Goal: Contribute content: Add original content to the website for others to see

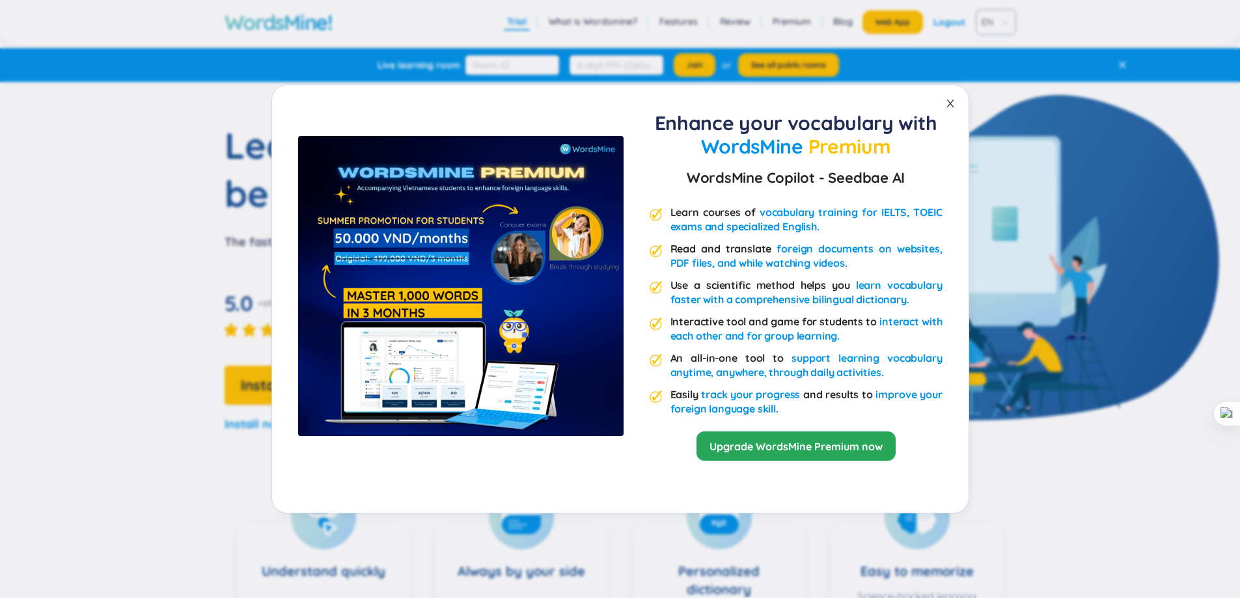
click at [934, 112] on span "Close" at bounding box center [950, 103] width 36 height 36
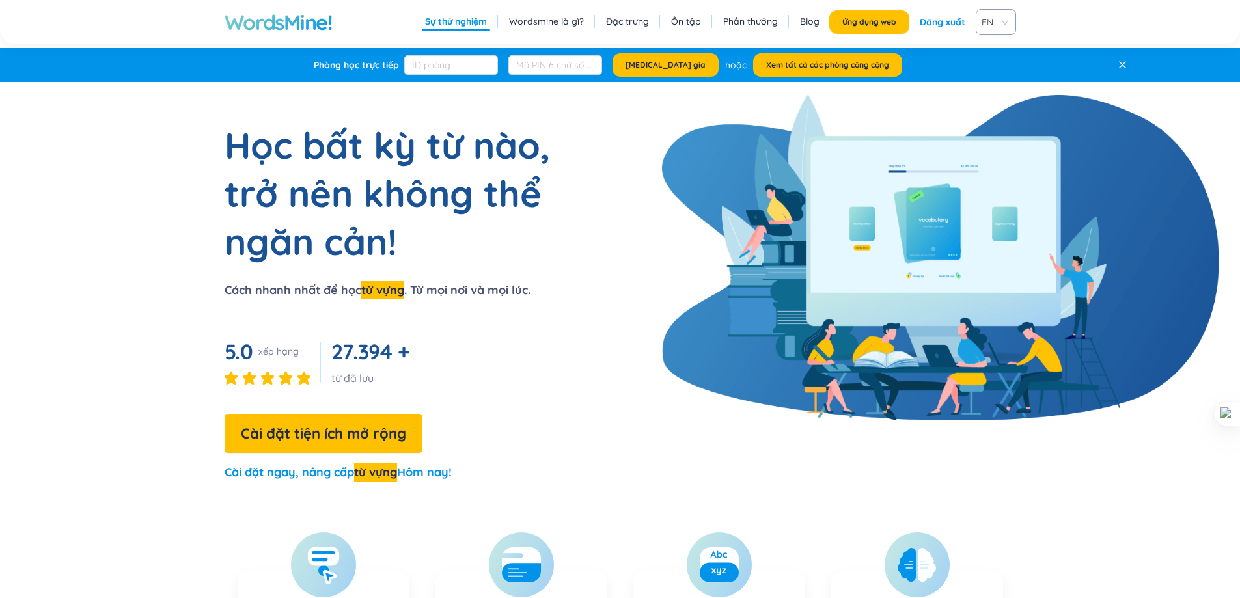
click at [1043, 49] on div "Phòng học trực tiếp [MEDICAL_DATA] gia hoặc Xem tất cả các phòng công cộng" at bounding box center [608, 65] width 1000 height 34
click at [893, 16] on button "Ứng dụng web" at bounding box center [869, 21] width 80 height 23
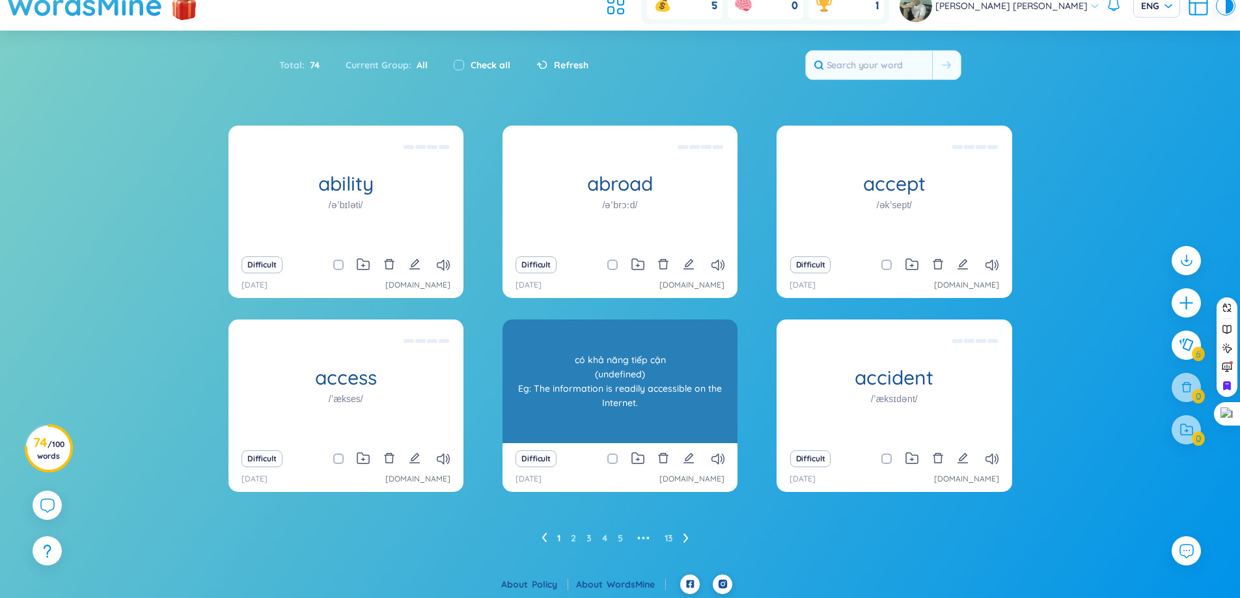
scroll to position [48, 0]
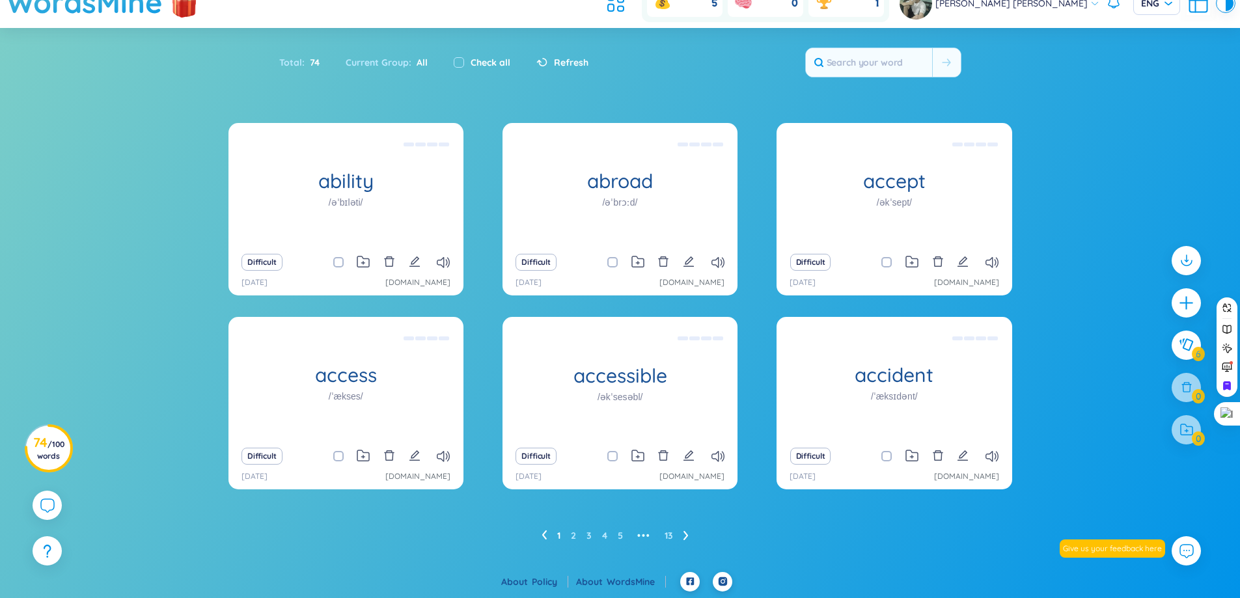
click at [609, 534] on ul "1 2 3 4 5 ••• 13" at bounding box center [619, 535] width 157 height 21
click at [605, 534] on link "4" at bounding box center [604, 536] width 5 height 20
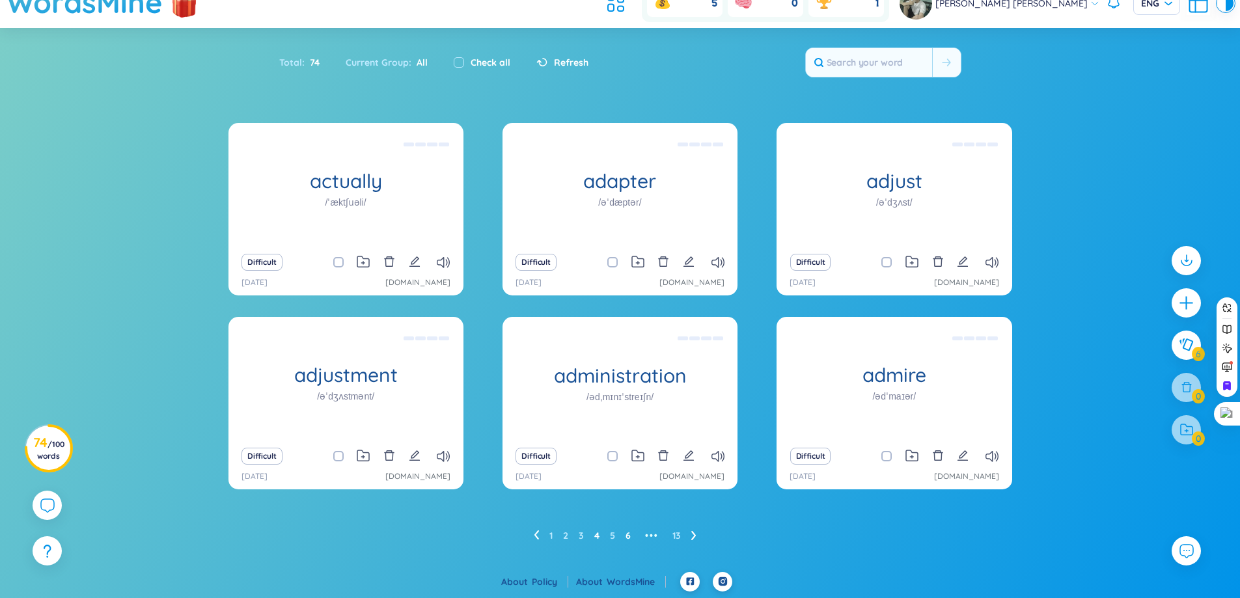
click at [629, 535] on link "6" at bounding box center [627, 536] width 5 height 20
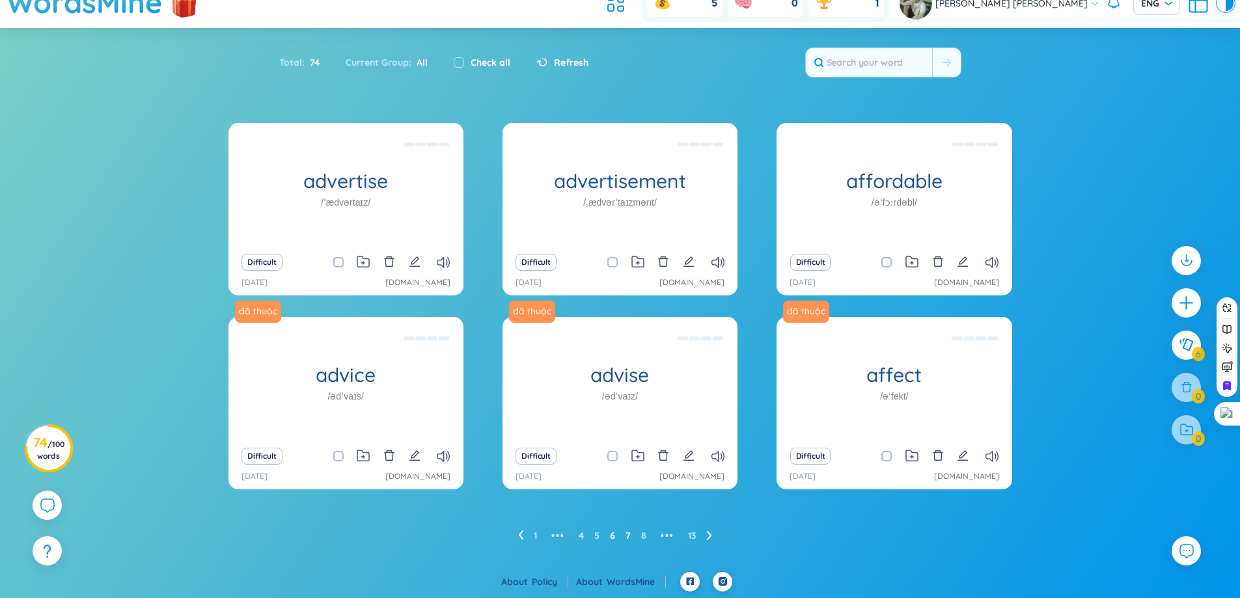
click at [629, 538] on link "7" at bounding box center [627, 536] width 5 height 20
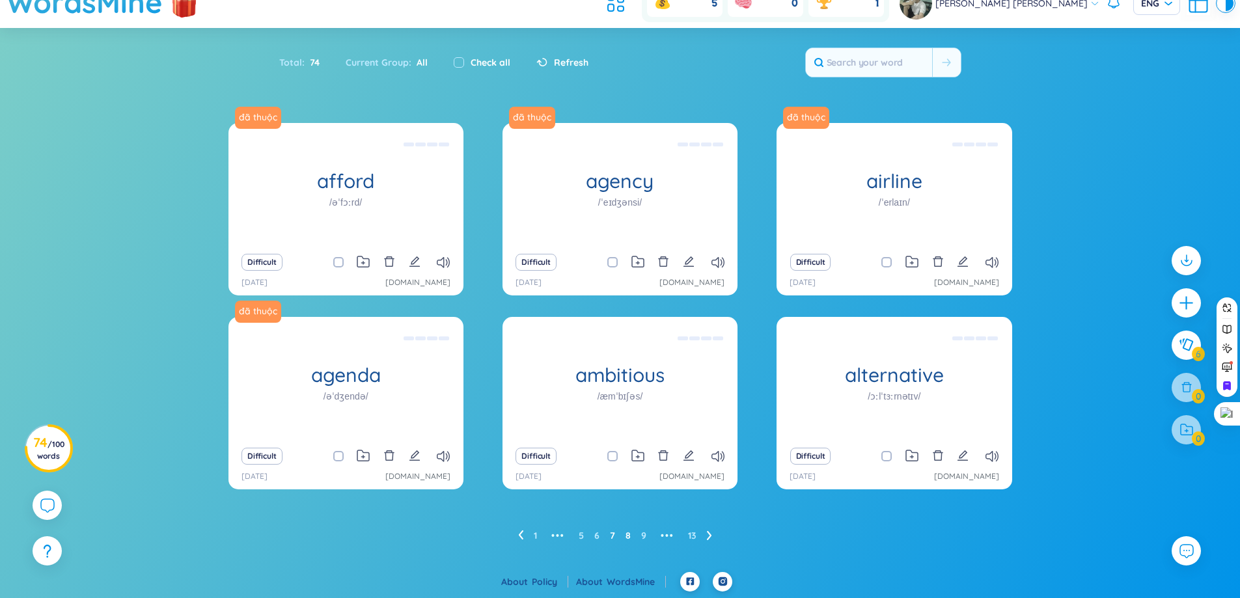
click at [627, 538] on link "8" at bounding box center [627, 536] width 5 height 20
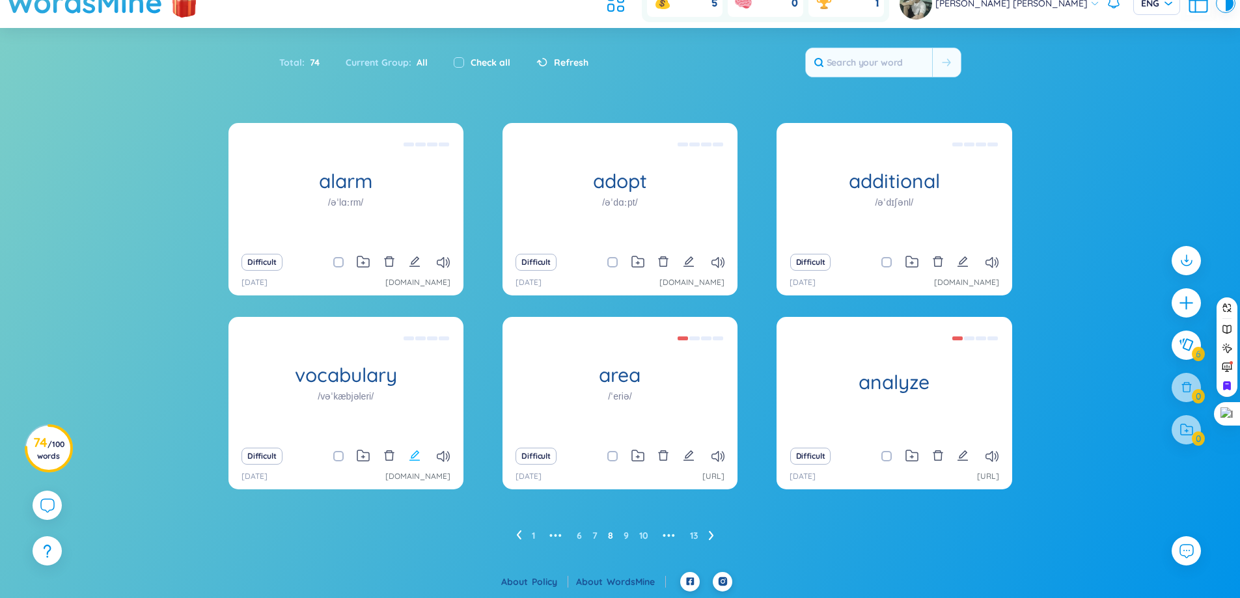
click at [415, 461] on button at bounding box center [415, 456] width 12 height 18
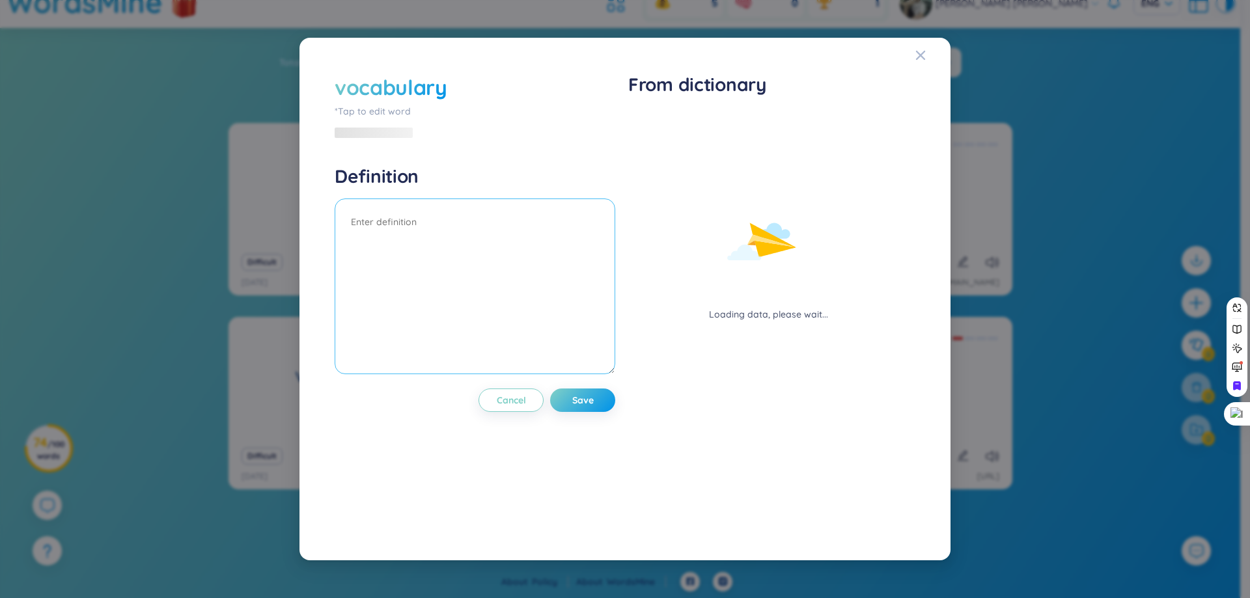
click at [492, 238] on textarea at bounding box center [475, 286] width 280 height 176
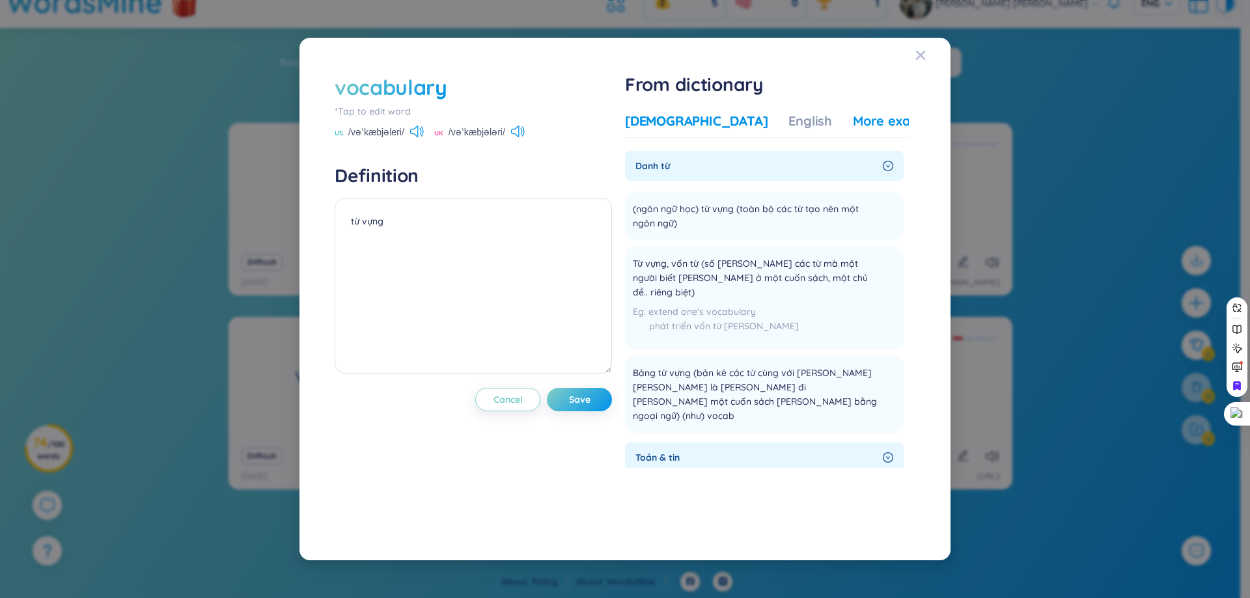
click at [876, 121] on div "More examples" at bounding box center [900, 121] width 94 height 18
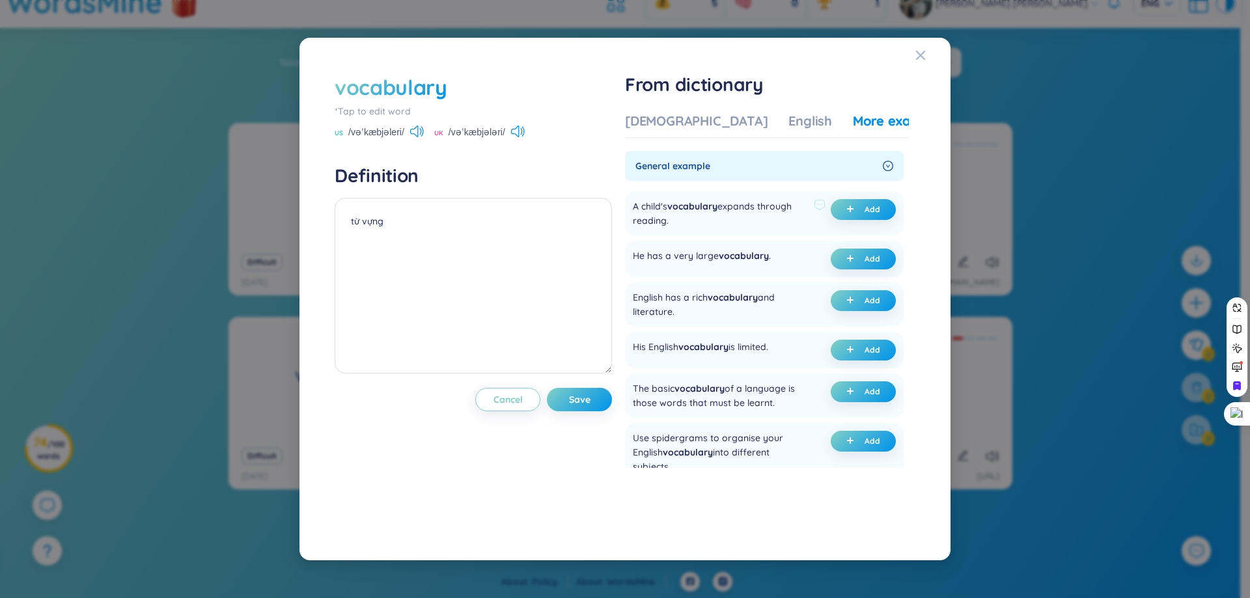
click at [749, 213] on div "A child's vocabulary expands through reading." at bounding box center [721, 213] width 176 height 29
drag, startPoint x: 633, startPoint y: 208, endPoint x: 677, endPoint y: 223, distance: 46.1
click at [677, 223] on div "A child's vocabulary expands through reading. Add" at bounding box center [764, 213] width 279 height 44
click at [743, 212] on div "A child's vocabulary expands through reading." at bounding box center [721, 213] width 176 height 29
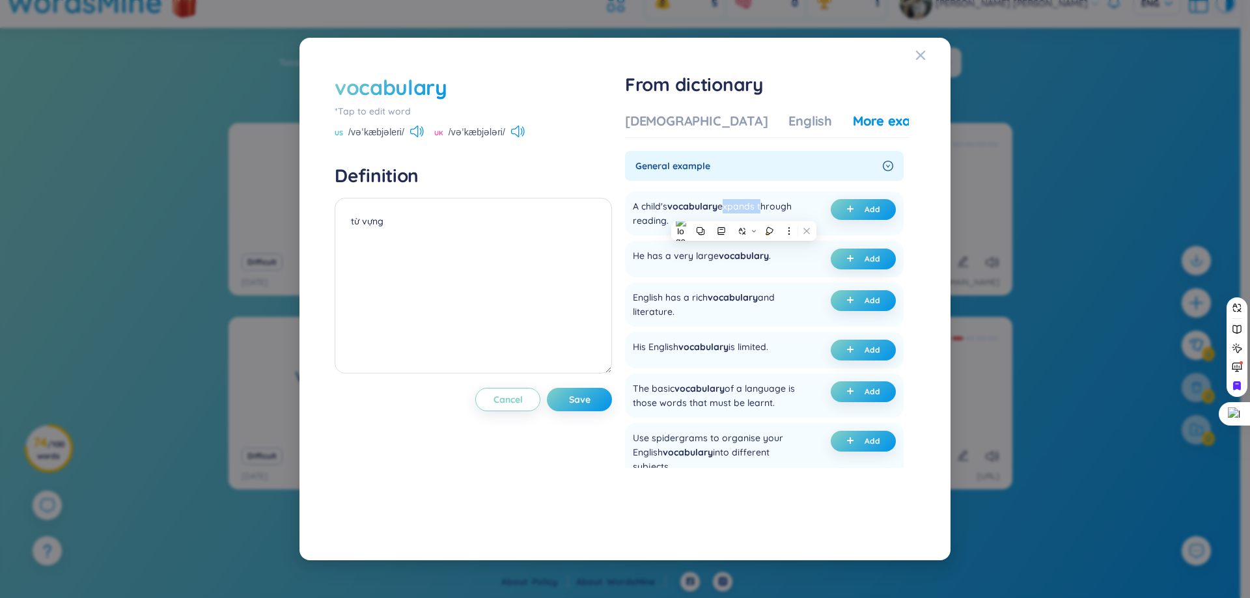
click at [735, 213] on div at bounding box center [735, 213] width 0 height 0
click at [260, 597] on div at bounding box center [130, 598] width 260 height 0
click at [603, 469] on div "vocabulary *Tap to edit word US /vəˈkæbjəleri/ UK /vəˈkæbjələri/ Definition từ …" at bounding box center [473, 299] width 277 height 452
click at [744, 350] on div "His English vocabulary is limited." at bounding box center [700, 350] width 135 height 21
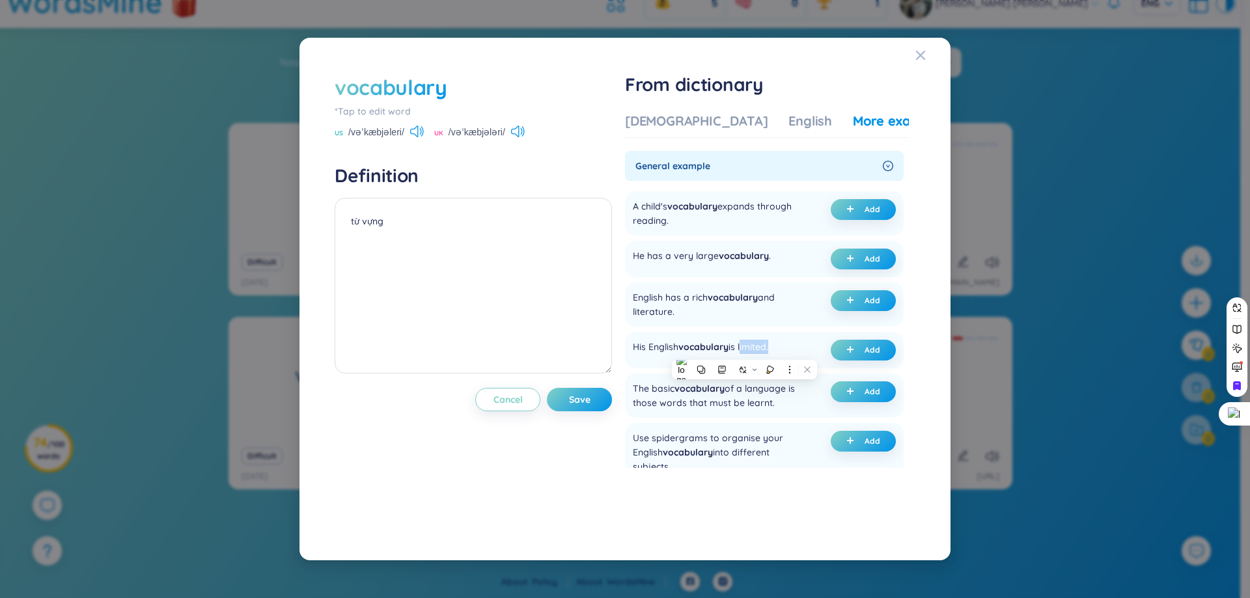
click at [735, 353] on div at bounding box center [735, 353] width 0 height 0
click at [717, 392] on span "vocabulary" at bounding box center [699, 389] width 50 height 12
click at [840, 346] on button "Add" at bounding box center [862, 350] width 65 height 21
drag, startPoint x: 584, startPoint y: 383, endPoint x: 589, endPoint y: 394, distance: 12.0
click at [585, 385] on div "vocabulary *Tap to edit word US /vəˈkæbjəleri/ UK /vəˈkæbjələri/ Definition từ …" at bounding box center [473, 299] width 277 height 452
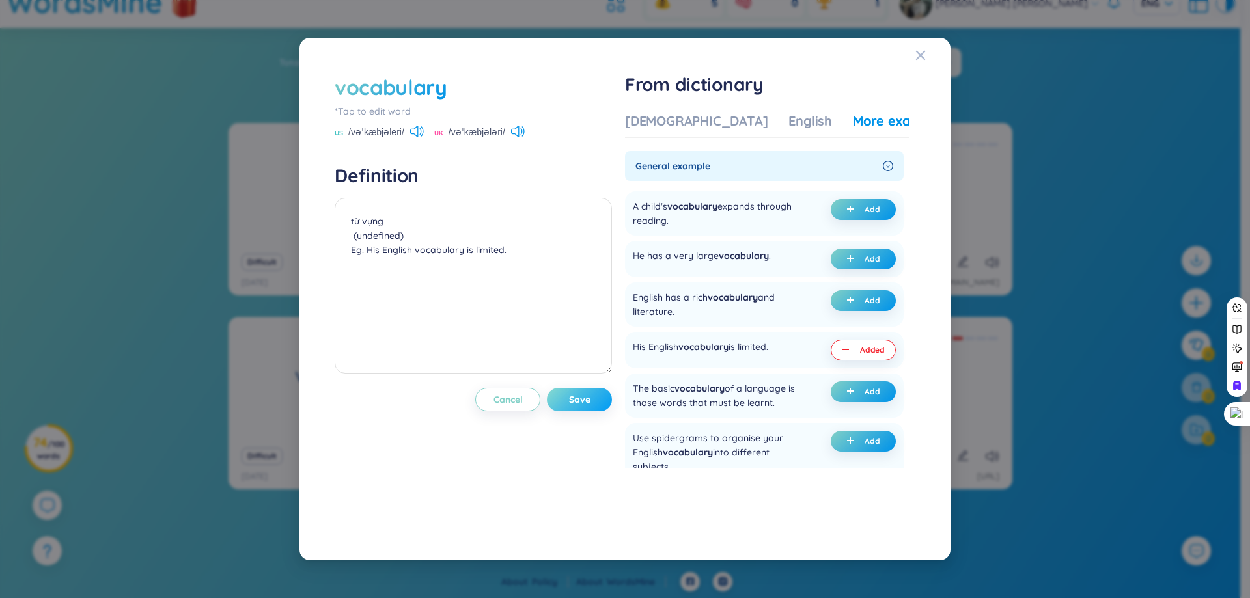
click at [589, 394] on span "Save" at bounding box center [579, 399] width 21 height 13
type textarea "từ vựng (undefined) Eg: His English vocabulary is limited."
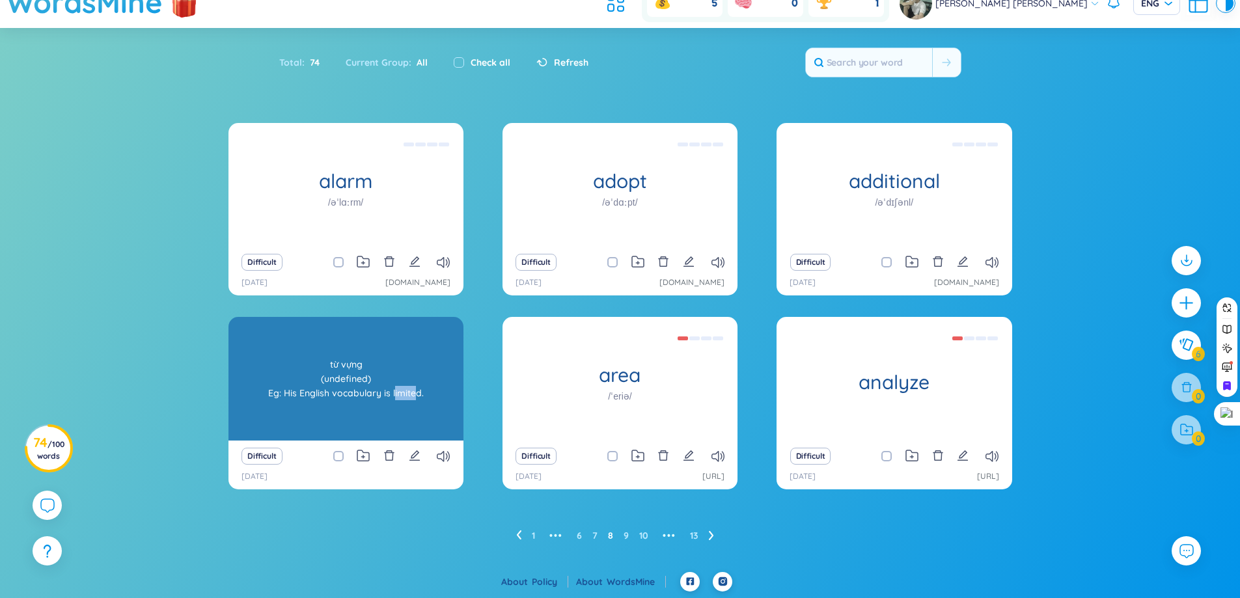
drag, startPoint x: 394, startPoint y: 392, endPoint x: 413, endPoint y: 396, distance: 19.3
click at [413, 396] on div "từ vựng (undefined) Eg: His English vocabulary is limited." at bounding box center [346, 378] width 222 height 117
drag, startPoint x: 422, startPoint y: 396, endPoint x: 392, endPoint y: 396, distance: 30.6
click at [392, 396] on div "từ vựng (undefined) Eg: His English vocabulary is limited." at bounding box center [346, 378] width 222 height 117
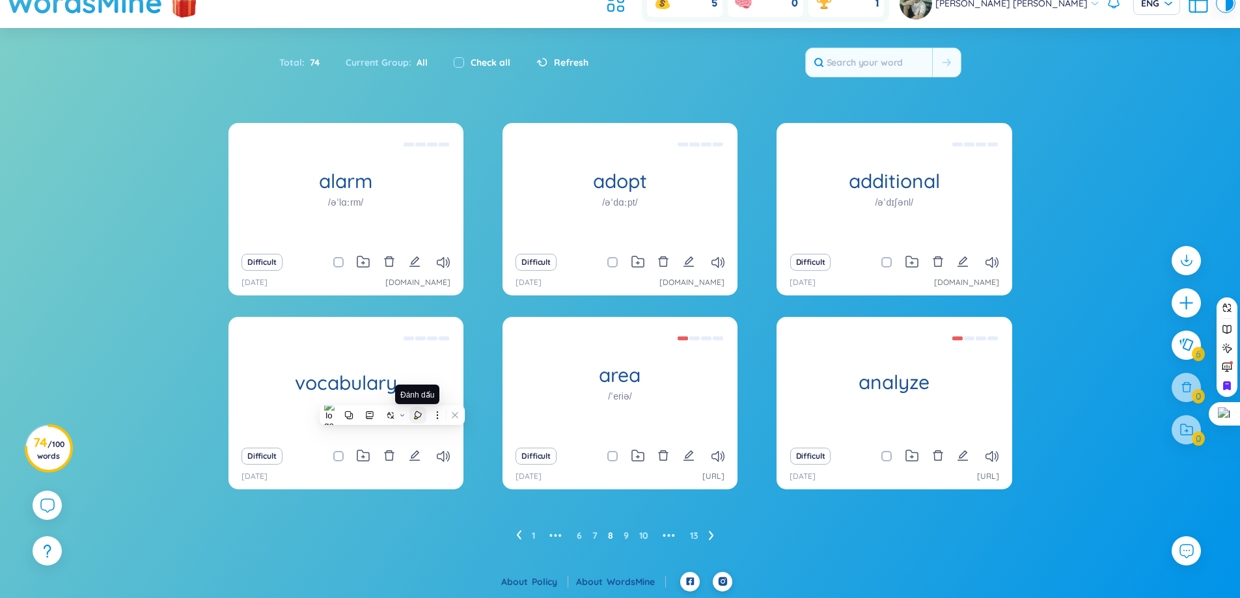
click at [416, 407] on button at bounding box center [417, 415] width 17 height 17
click at [488, 543] on div "1 ••• 6 7 8 9 10 ••• 13" at bounding box center [620, 535] width 784 height 21
click at [992, 456] on icon at bounding box center [991, 456] width 13 height 11
click at [987, 458] on icon at bounding box center [991, 456] width 13 height 11
click at [964, 456] on icon "edit" at bounding box center [963, 456] width 12 height 12
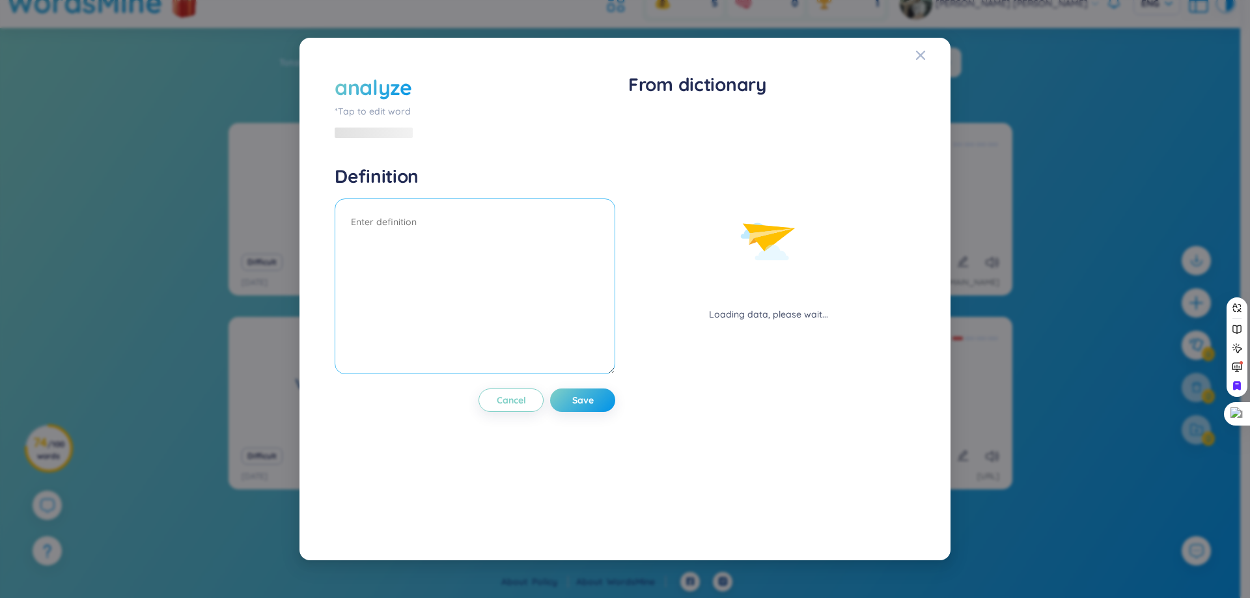
click at [542, 271] on textarea at bounding box center [475, 286] width 280 height 176
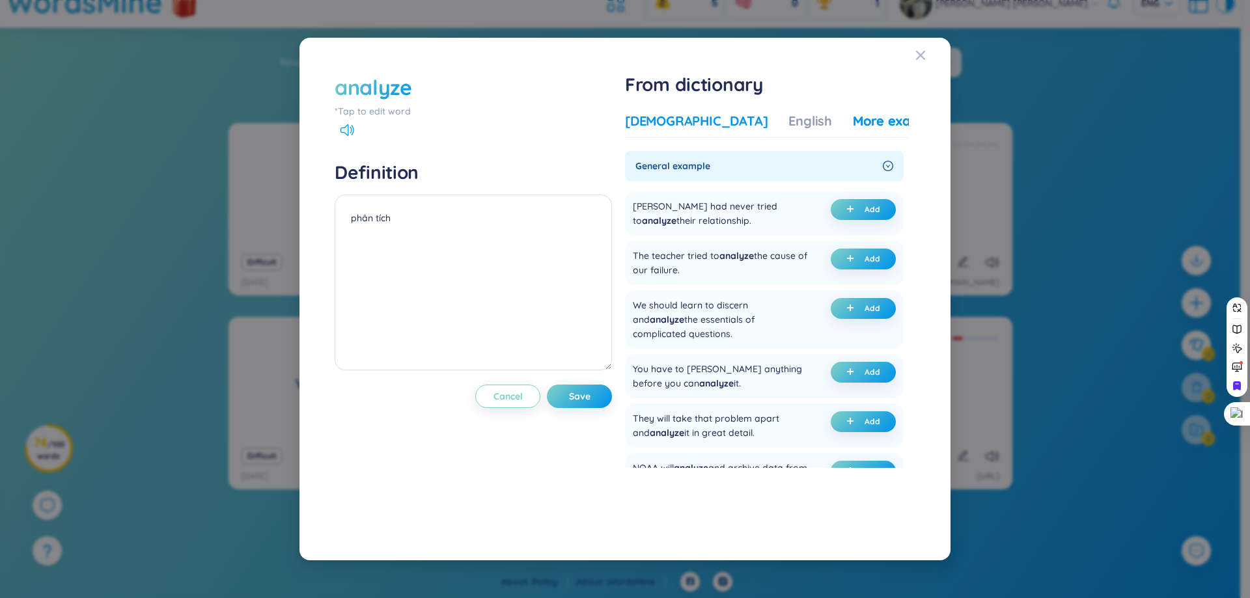
click at [670, 128] on div "[DEMOGRAPHIC_DATA]" at bounding box center [696, 121] width 143 height 18
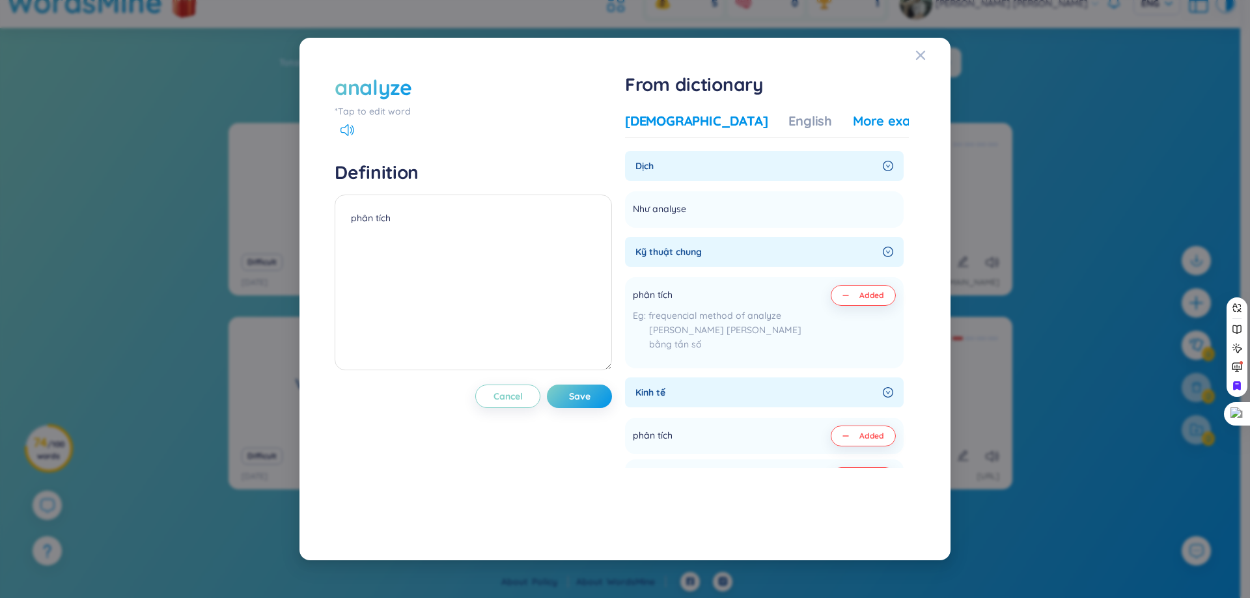
click at [853, 120] on div "More examples" at bounding box center [900, 121] width 94 height 18
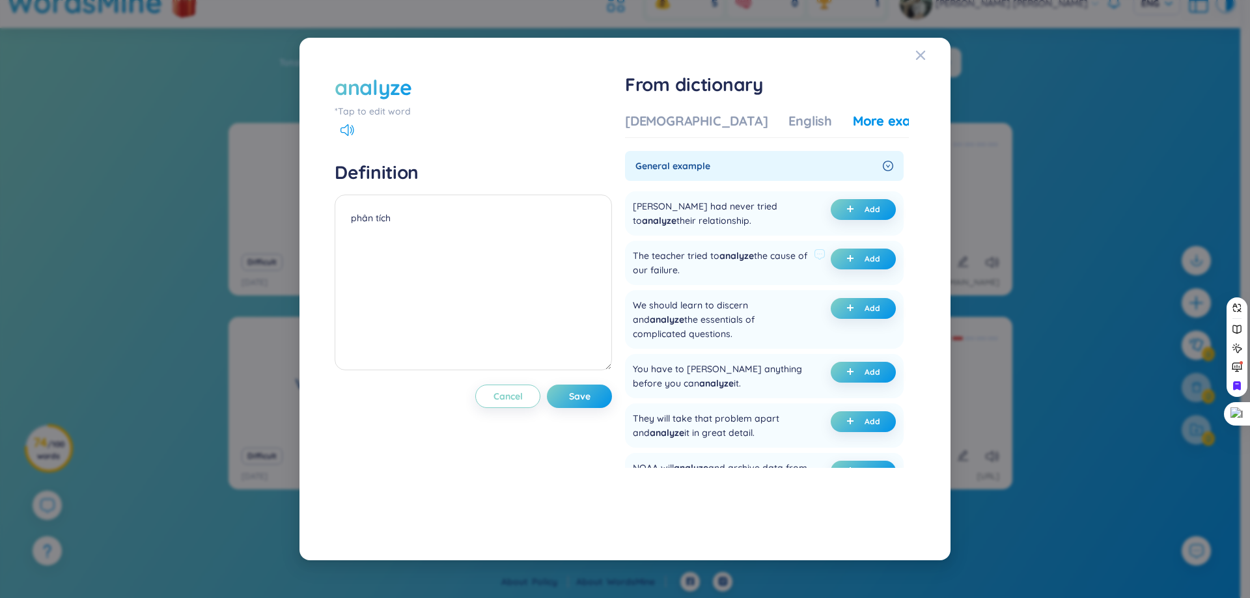
click at [663, 273] on div "The teacher tried to analyze the cause of our failure." at bounding box center [721, 263] width 176 height 29
click at [666, 269] on div "The teacher tried to analyze the cause of our failure." at bounding box center [721, 263] width 176 height 29
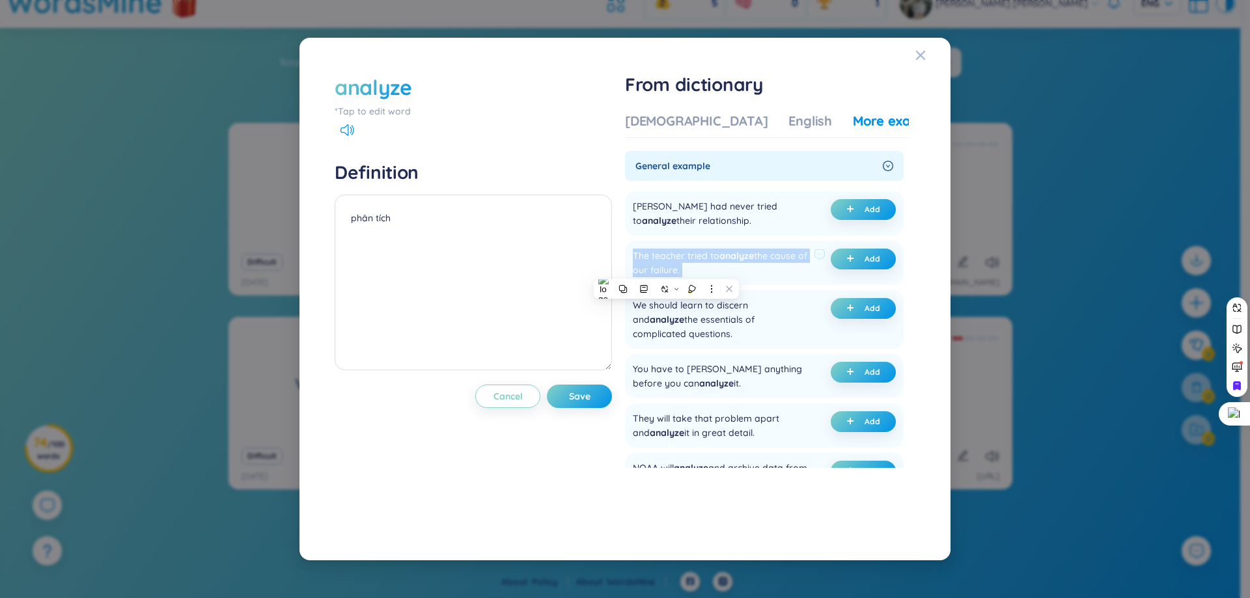
click at [667, 269] on div "The teacher tried to analyze the cause of our failure." at bounding box center [721, 263] width 176 height 29
click at [669, 268] on div "The teacher tried to analyze the cause of our failure." at bounding box center [721, 263] width 176 height 29
click at [661, 246] on div at bounding box center [661, 246] width 0 height 0
click at [754, 218] on div "[PERSON_NAME] had never tried to analyze their relationship." at bounding box center [721, 213] width 176 height 29
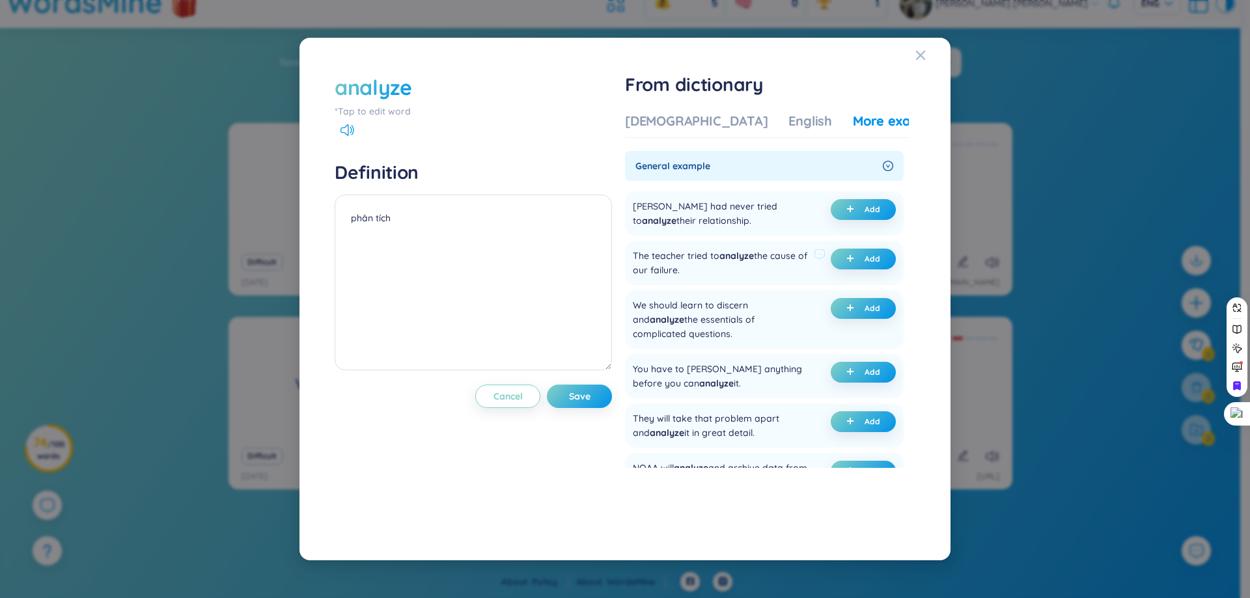
click at [676, 272] on div "The teacher tried to analyze the cause of our failure." at bounding box center [721, 263] width 176 height 29
click at [709, 292] on button at bounding box center [702, 291] width 17 height 17
click at [726, 279] on div "The teacher tried to analyze the cause of our failure. Add" at bounding box center [764, 263] width 279 height 44
drag, startPoint x: 640, startPoint y: 256, endPoint x: 703, endPoint y: 274, distance: 65.7
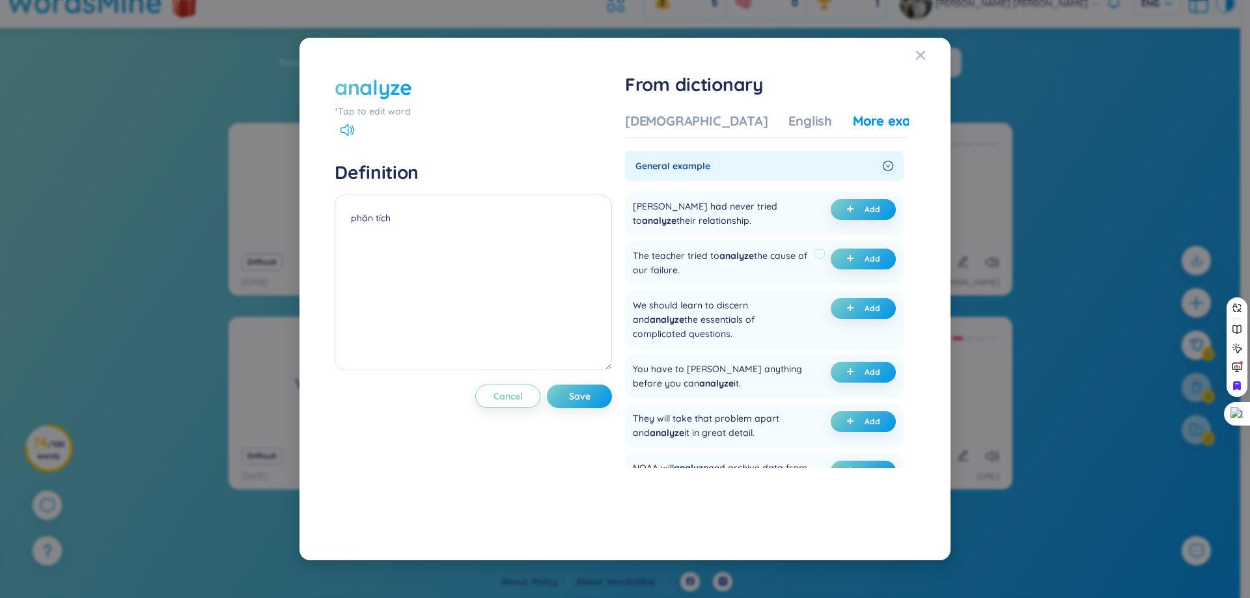
click at [703, 274] on div "The teacher tried to analyze the cause of our failure." at bounding box center [721, 263] width 176 height 29
click at [694, 245] on div "The teacher tried to analyze the cause of our failure. Add" at bounding box center [764, 263] width 279 height 44
drag, startPoint x: 636, startPoint y: 256, endPoint x: 694, endPoint y: 267, distance: 59.1
click at [694, 267] on div "The teacher tried to analyze the cause of our failure." at bounding box center [721, 263] width 176 height 29
click at [685, 277] on div at bounding box center [685, 277] width 0 height 0
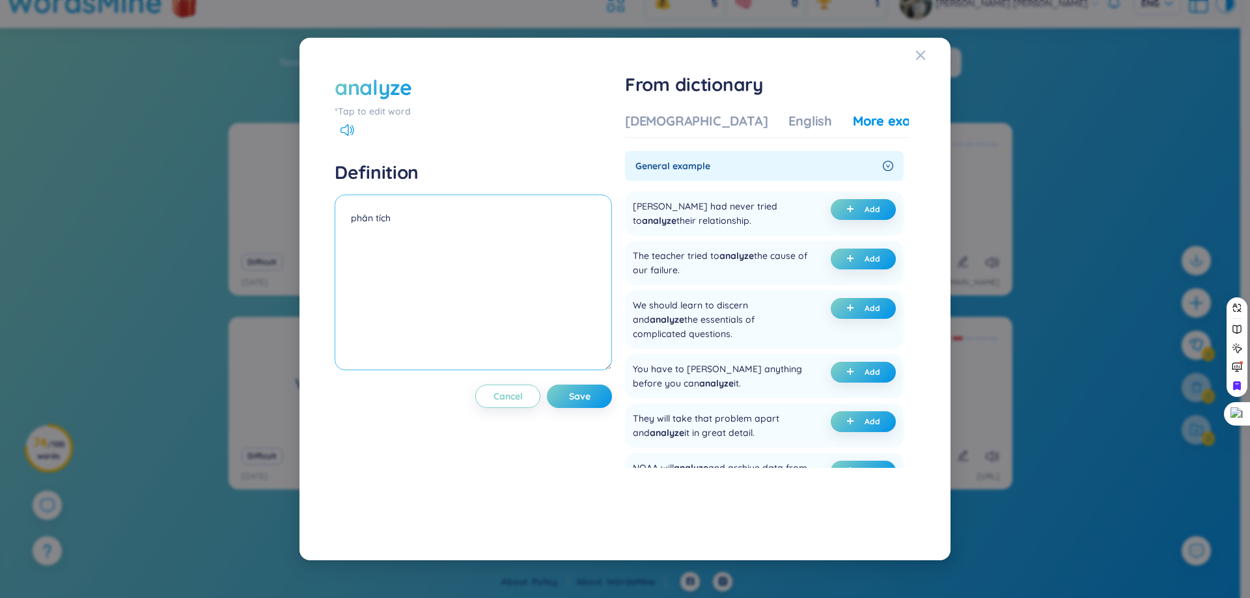
click at [556, 277] on textarea "phân tích" at bounding box center [473, 283] width 277 height 176
click at [858, 256] on button "Add" at bounding box center [862, 259] width 65 height 21
click at [590, 396] on span "Save" at bounding box center [579, 396] width 21 height 13
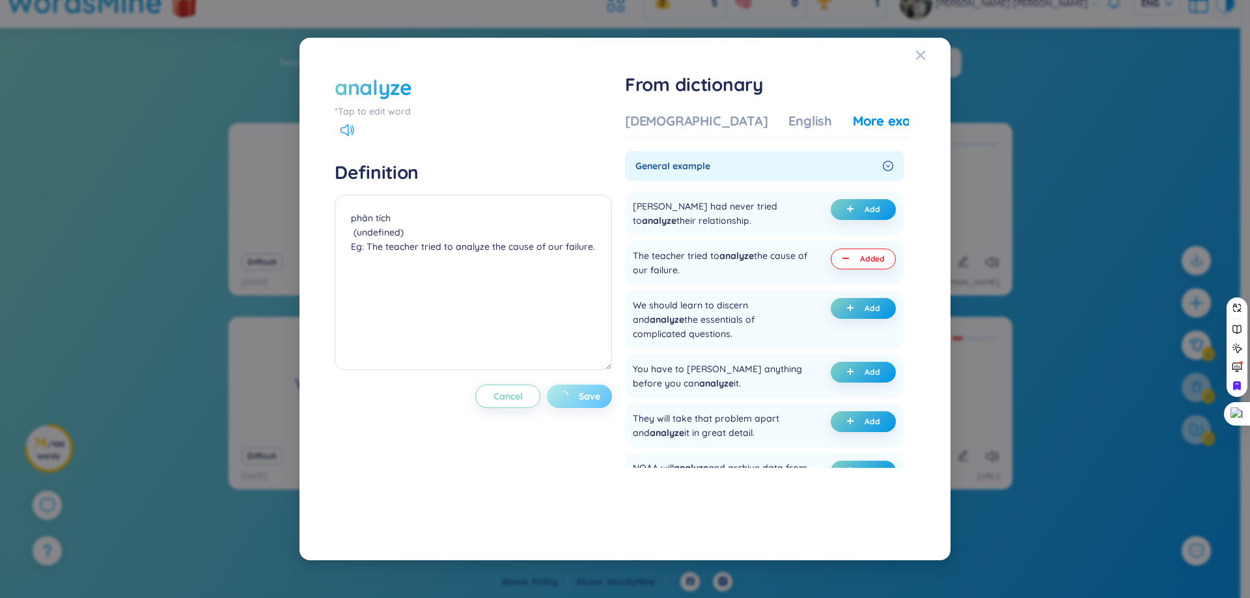
type textarea "phân tích (undefined) Eg: The teacher tried to analyze the cause of our failure."
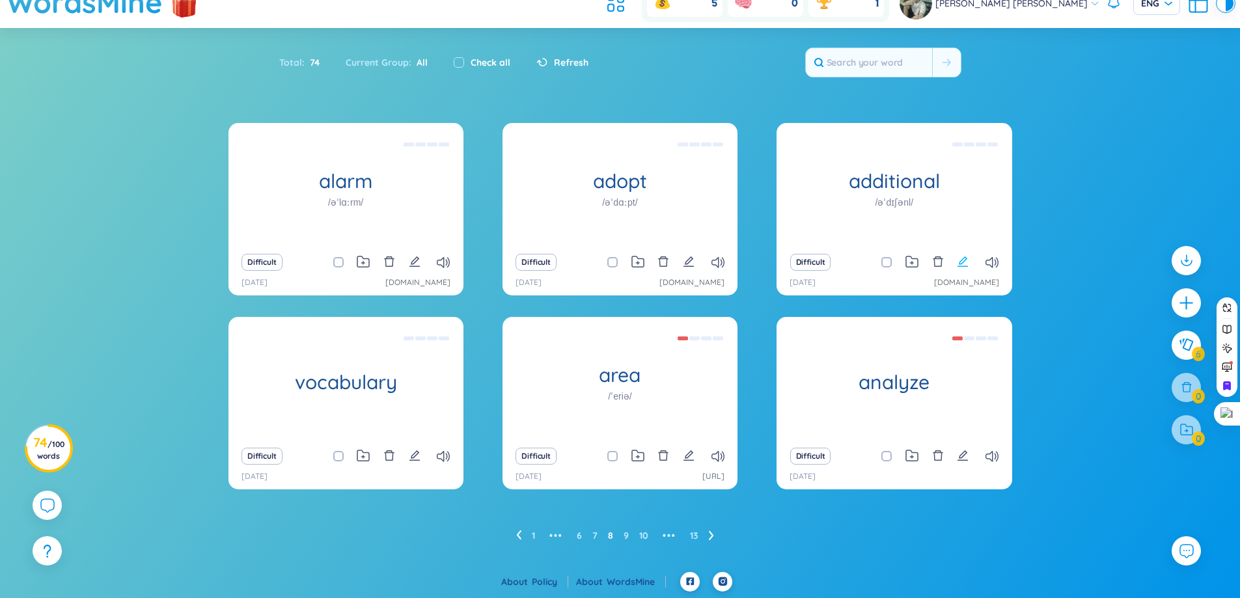
click at [957, 262] on icon "edit" at bounding box center [963, 262] width 12 height 12
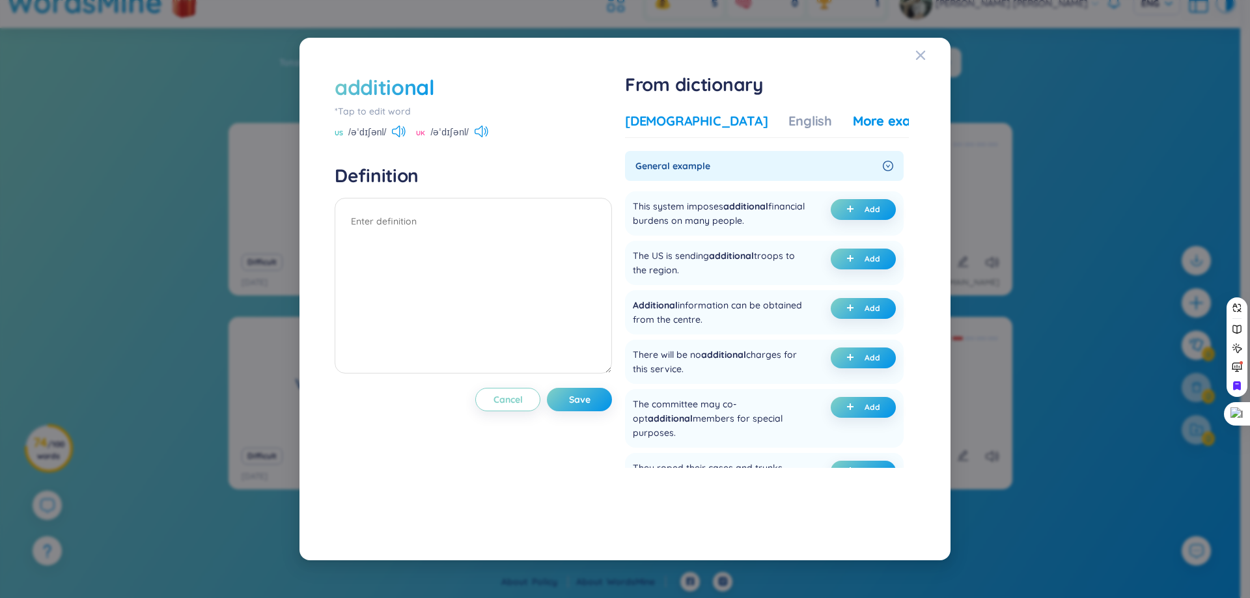
click at [689, 117] on div "[DEMOGRAPHIC_DATA]" at bounding box center [696, 121] width 143 height 18
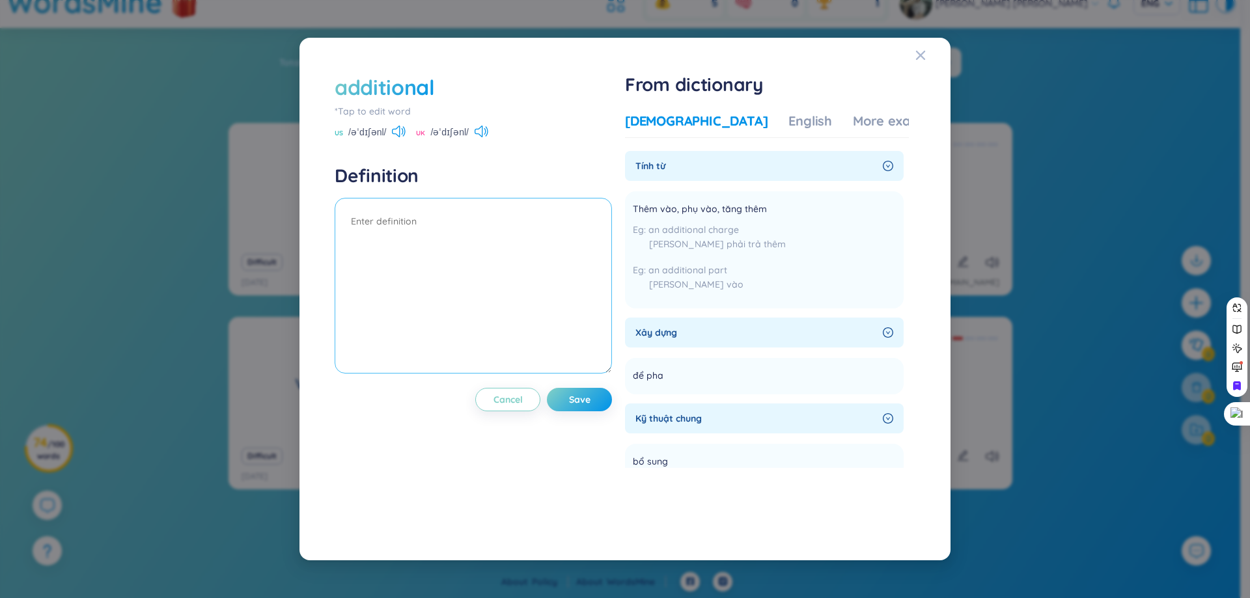
click at [497, 336] on textarea at bounding box center [473, 286] width 277 height 176
click at [913, 63] on div "additional *Tap to edit word US /əˈdɪʃənl/ UK /əˈdɪʃənl/ Definition Cancel Save…" at bounding box center [625, 298] width 620 height 491
click at [918, 60] on icon "Close" at bounding box center [920, 55] width 10 height 10
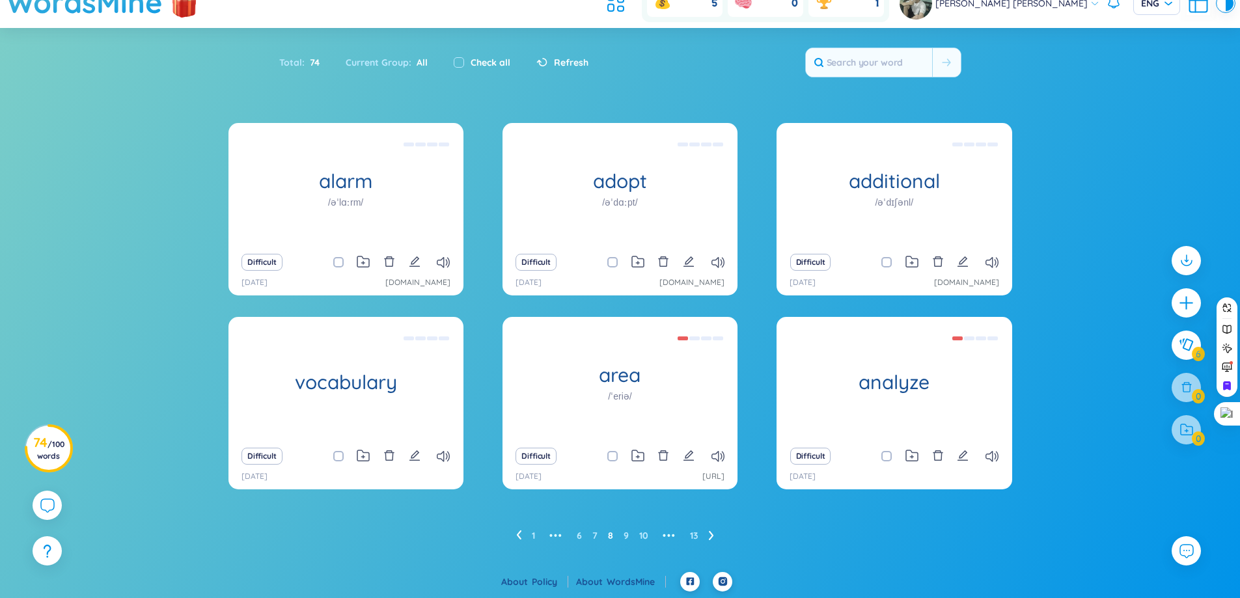
click at [707, 532] on ul "1 ••• 6 7 8 9 10 ••• 13" at bounding box center [620, 535] width 208 height 21
click at [711, 534] on icon at bounding box center [710, 535] width 5 height 9
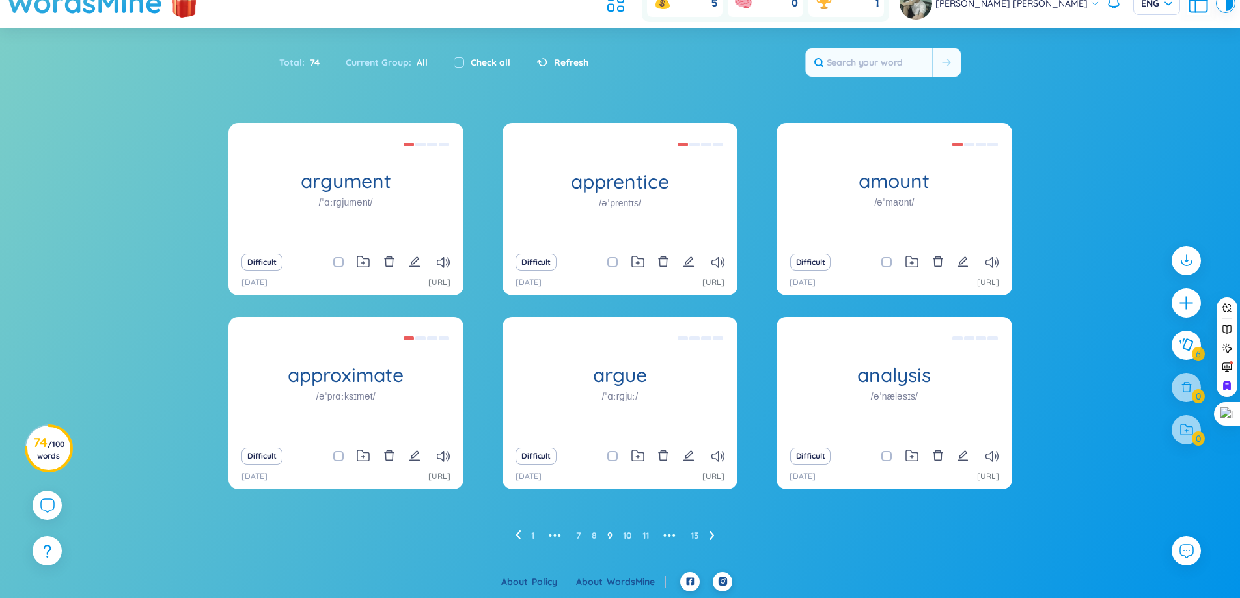
click at [711, 537] on icon at bounding box center [711, 535] width 5 height 10
click at [700, 534] on icon at bounding box center [697, 535] width 5 height 10
click at [968, 263] on icon "edit" at bounding box center [963, 262] width 12 height 12
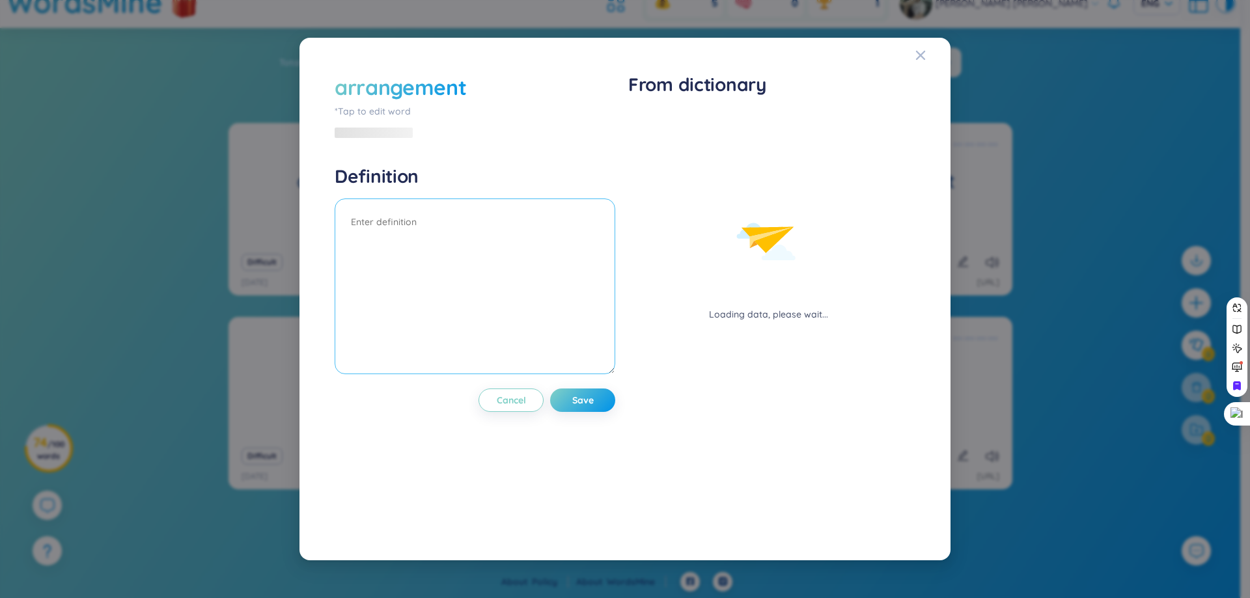
click at [573, 280] on textarea at bounding box center [475, 286] width 280 height 176
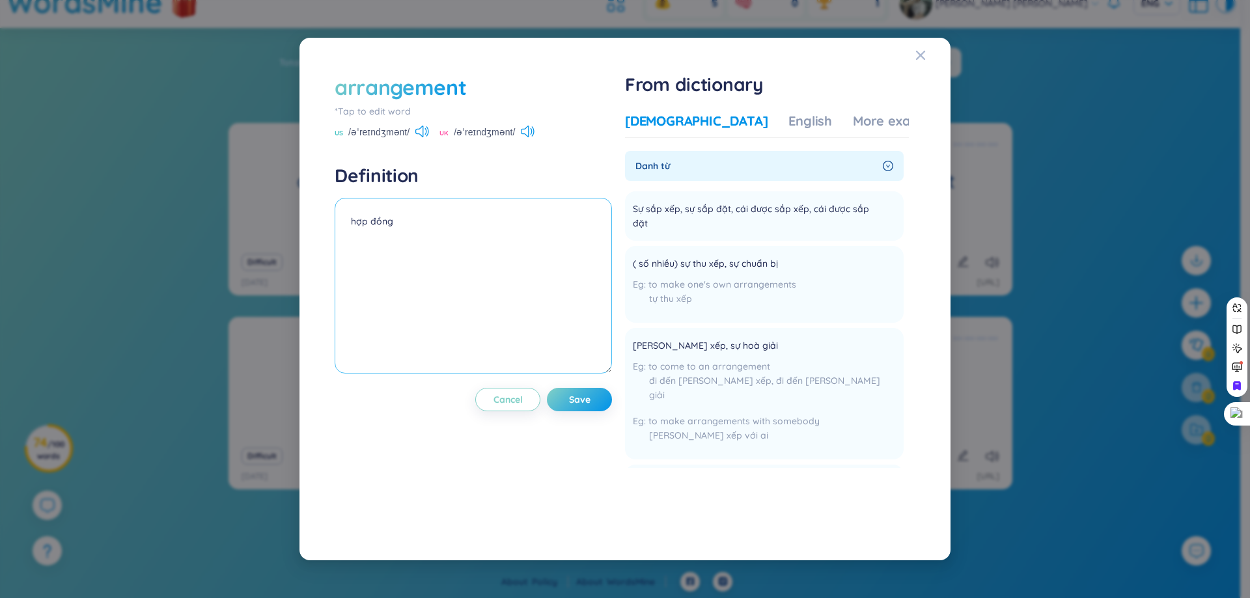
type textarea "hợp đồng"
click at [811, 110] on div "Vietnamese English More examples [PERSON_NAME] từ Sự sắp xếp, sự sắp đặt, cái đ…" at bounding box center [767, 316] width 284 height 418
click at [853, 113] on div "More examples" at bounding box center [900, 121] width 94 height 18
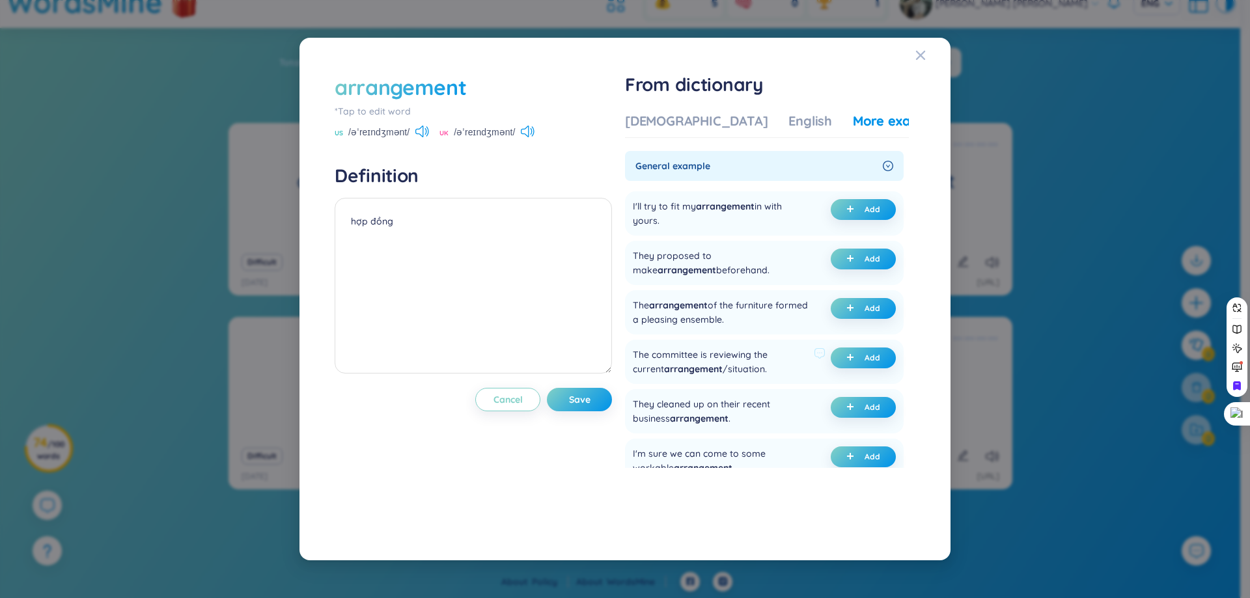
drag, startPoint x: 778, startPoint y: 279, endPoint x: 740, endPoint y: 368, distance: 97.7
click at [765, 362] on ul "I'll try to fit my arrangement in with yours. Add They proposed to make arrange…" at bounding box center [764, 433] width 279 height 495
click at [728, 309] on div "The arrangement of the furniture formed a pleasing ensemble." at bounding box center [721, 312] width 176 height 29
drag, startPoint x: 648, startPoint y: 212, endPoint x: 683, endPoint y: 226, distance: 37.9
click at [683, 226] on div "I'll try to fit my arrangement in with yours. Add" at bounding box center [764, 213] width 279 height 44
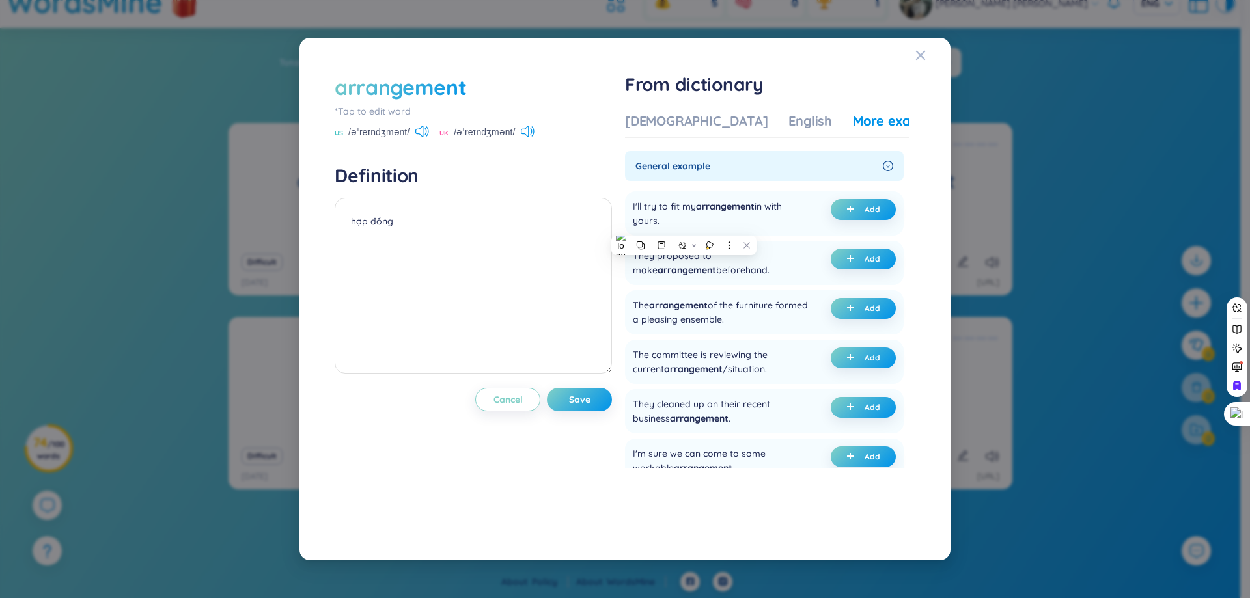
click at [675, 227] on div at bounding box center [675, 227] width 0 height 0
click at [582, 467] on div "arrangement *Tap to edit word US /əˈreɪndʒmənt/ UK /əˈreɪndʒmənt/ Definition hợ…" at bounding box center [473, 299] width 277 height 452
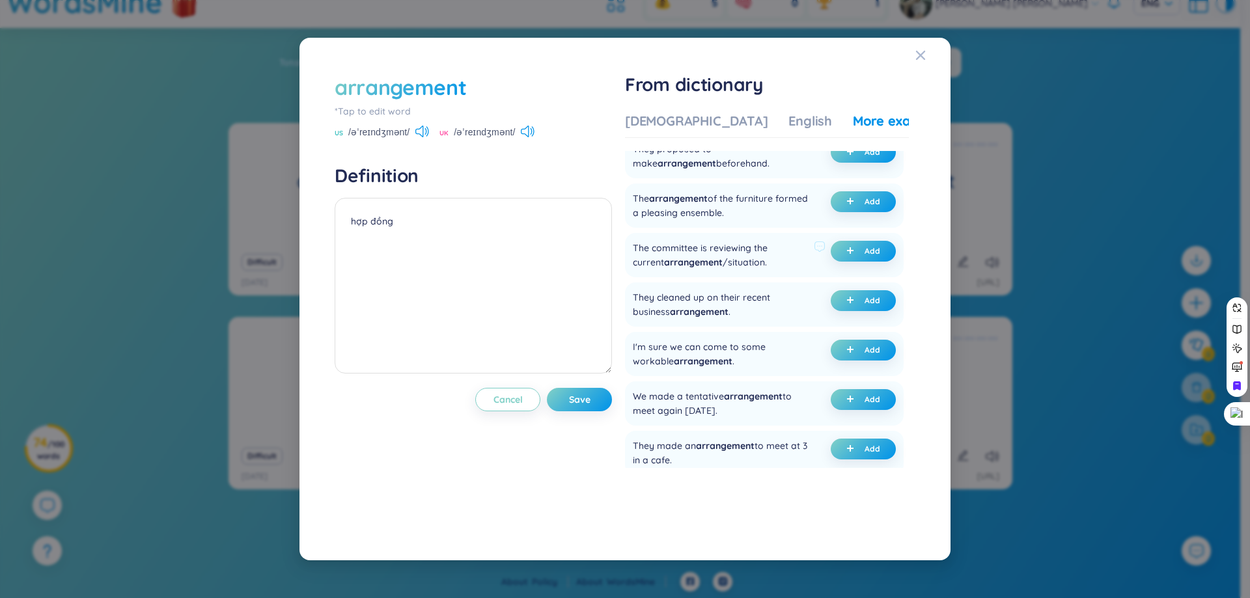
scroll to position [130, 0]
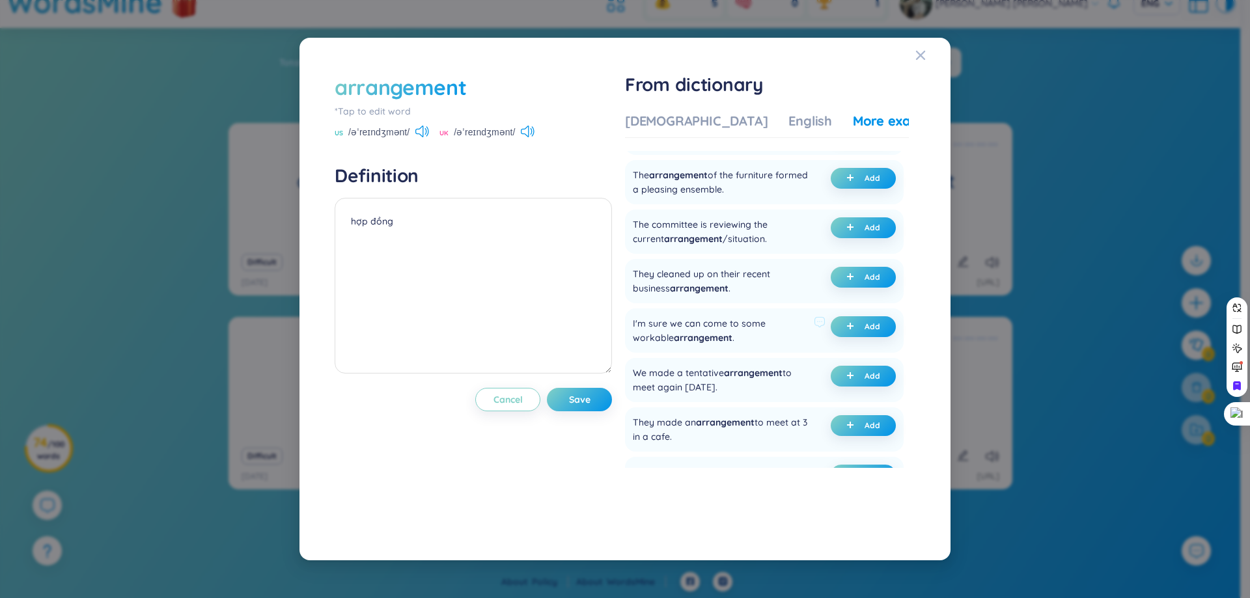
click at [656, 339] on div "I'm sure we can come to some workable arrangement ." at bounding box center [721, 330] width 176 height 29
click at [648, 344] on div at bounding box center [648, 344] width 0 height 0
click at [641, 426] on div "They made an arrangement to meet at 3 in a cafe." at bounding box center [721, 429] width 176 height 29
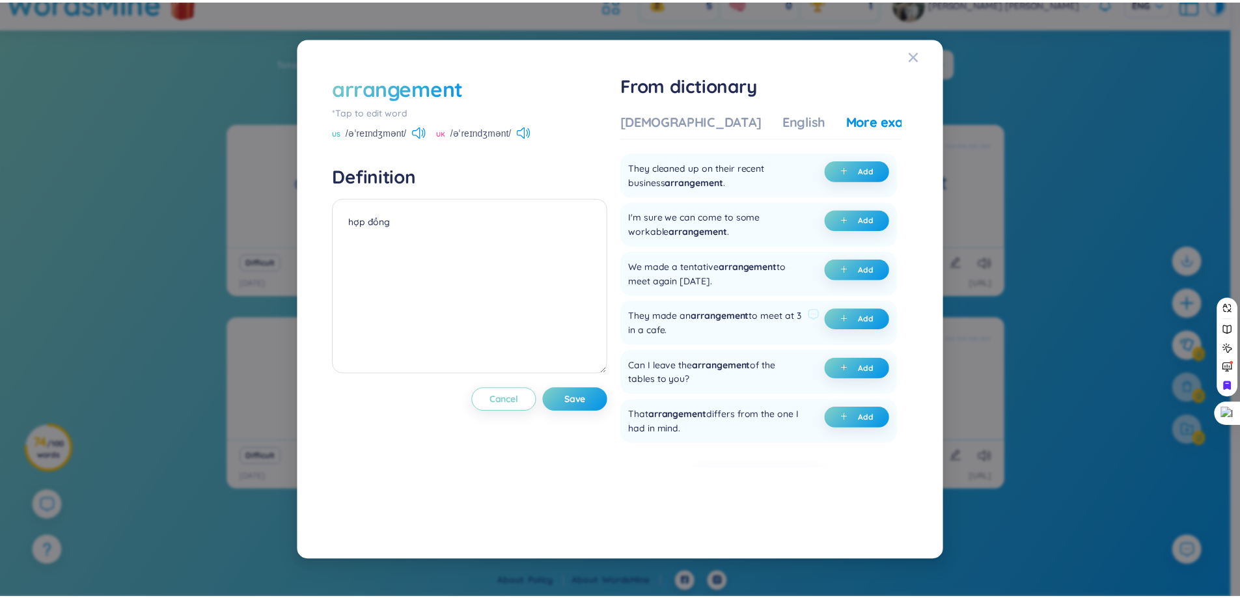
scroll to position [260, 0]
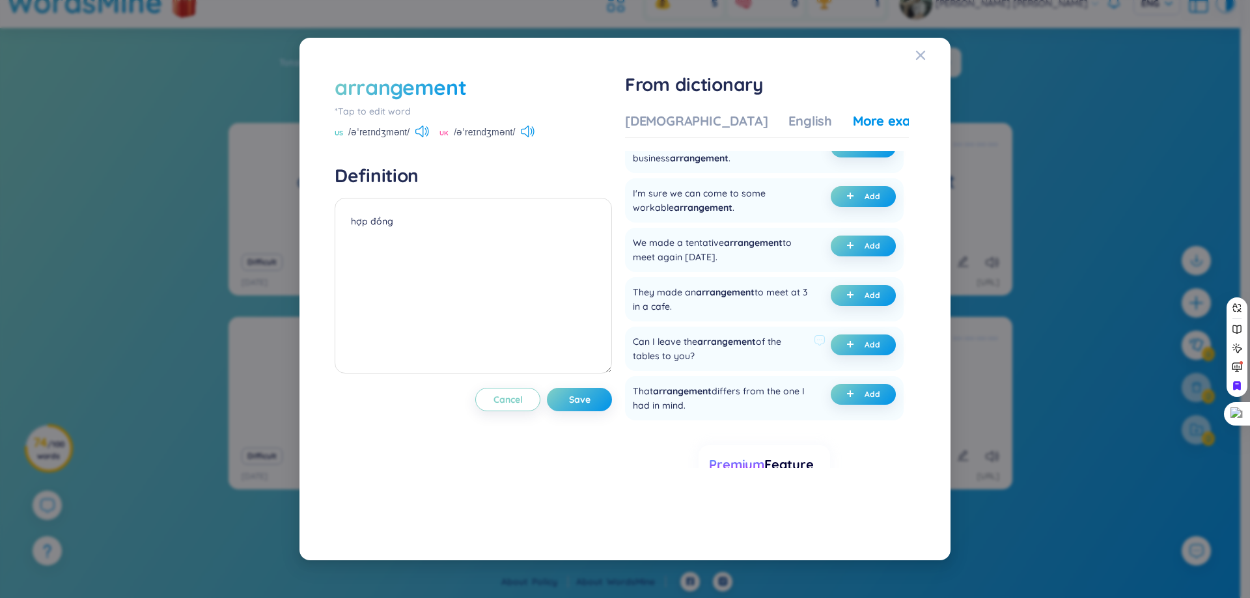
click at [716, 344] on span "arrangement" at bounding box center [726, 342] width 59 height 12
click at [707, 348] on div at bounding box center [707, 348] width 0 height 0
click at [692, 408] on div "That arrangement differs from the one I had in mind." at bounding box center [721, 398] width 176 height 29
click at [914, 62] on div "arrangement *Tap to edit word US /əˈreɪndʒmənt/ [GEOGRAPHIC_DATA] /əˈreɪndʒmənt…" at bounding box center [625, 298] width 620 height 491
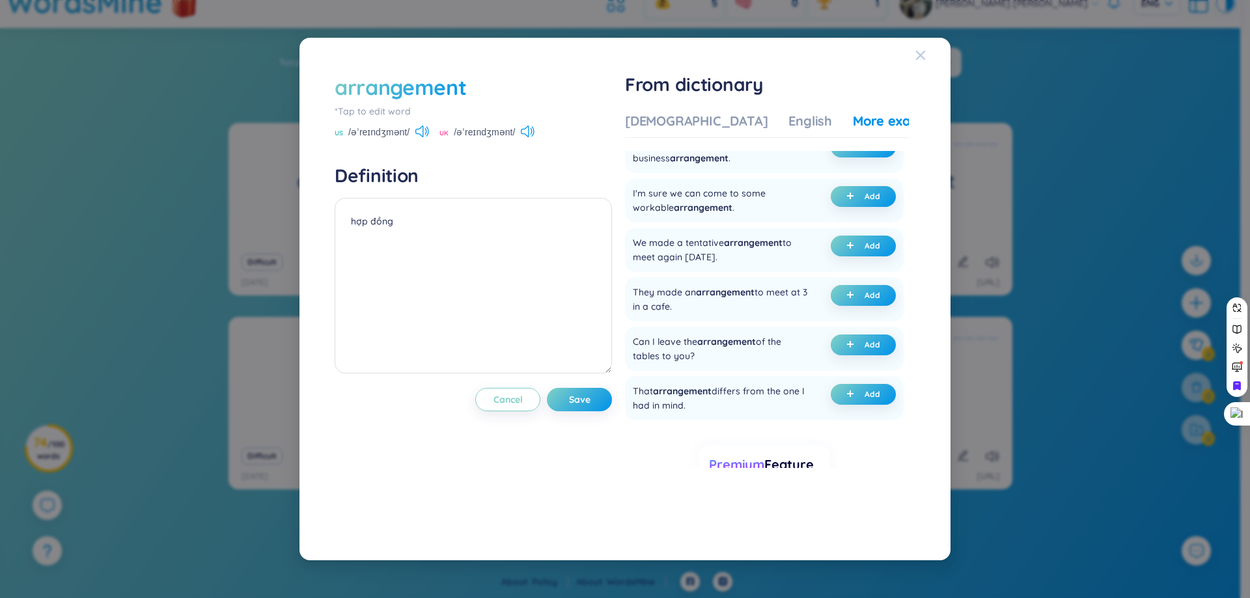
click at [916, 57] on icon "Close" at bounding box center [920, 55] width 10 height 10
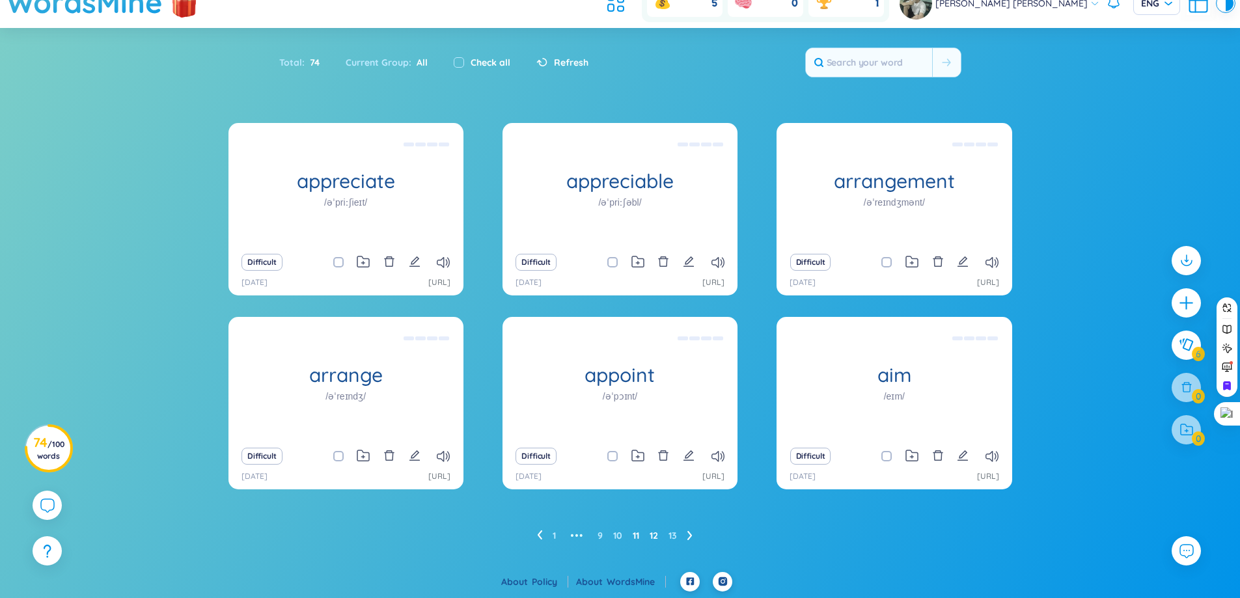
click at [657, 534] on link "12" at bounding box center [653, 536] width 8 height 20
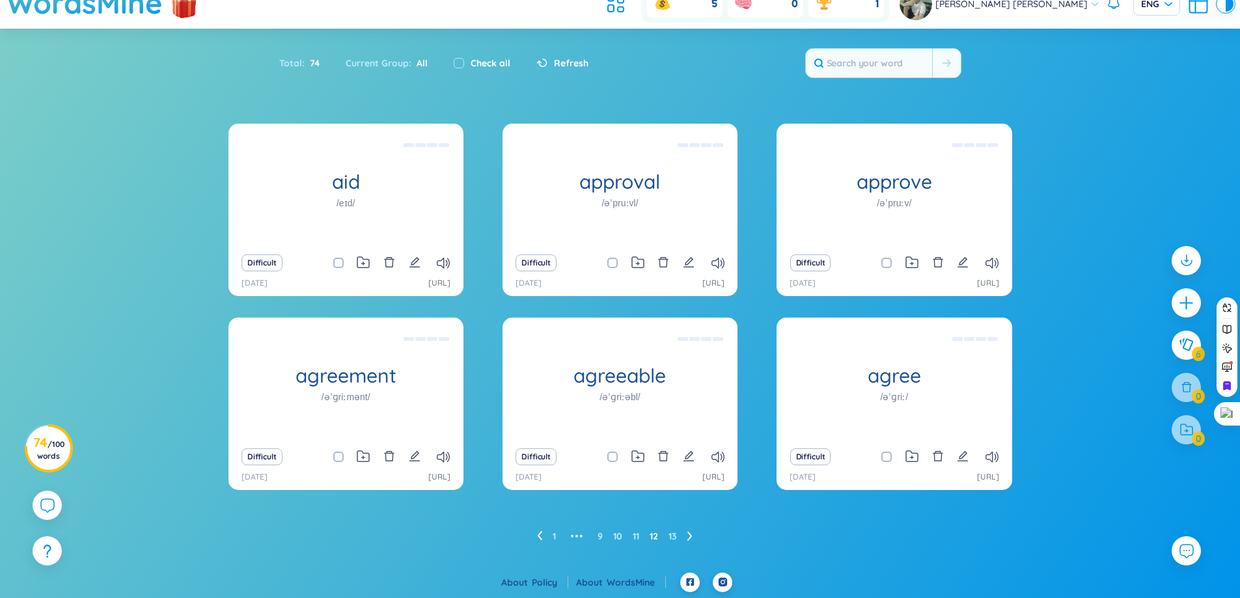
scroll to position [48, 0]
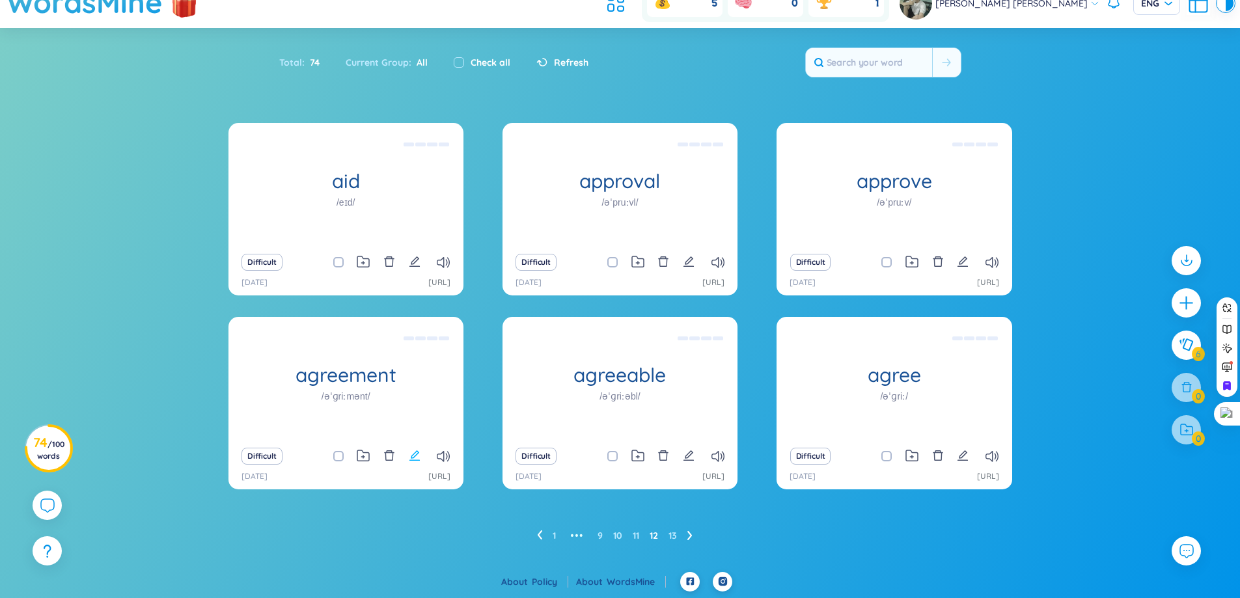
click at [413, 457] on icon "edit" at bounding box center [415, 456] width 12 height 12
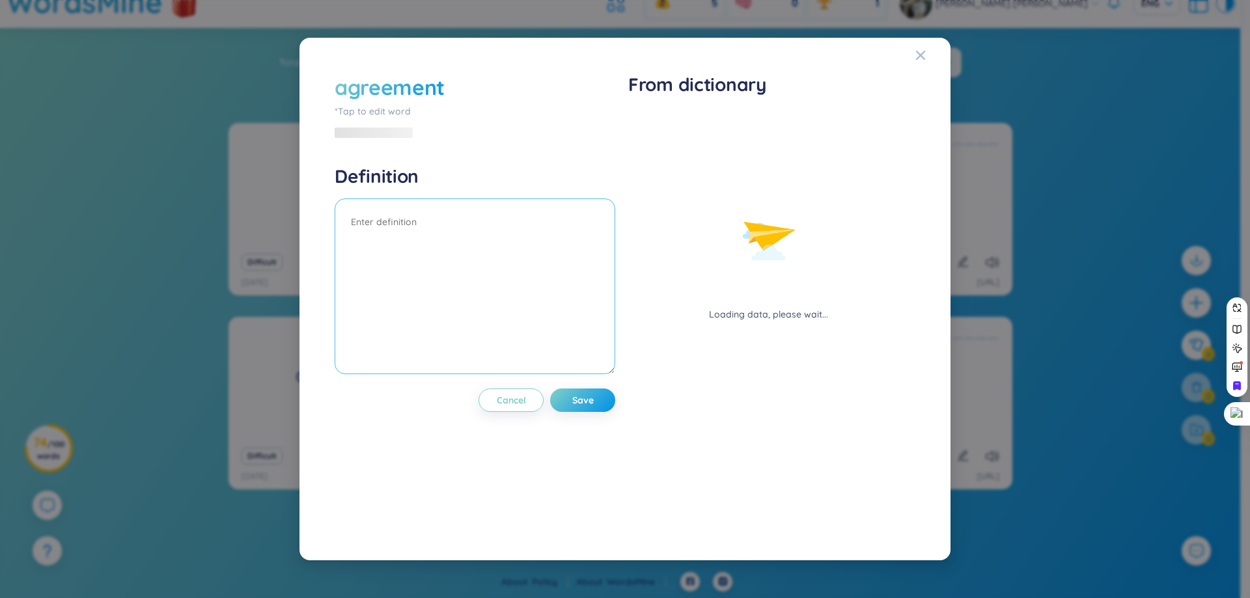
click at [536, 294] on textarea at bounding box center [475, 286] width 280 height 176
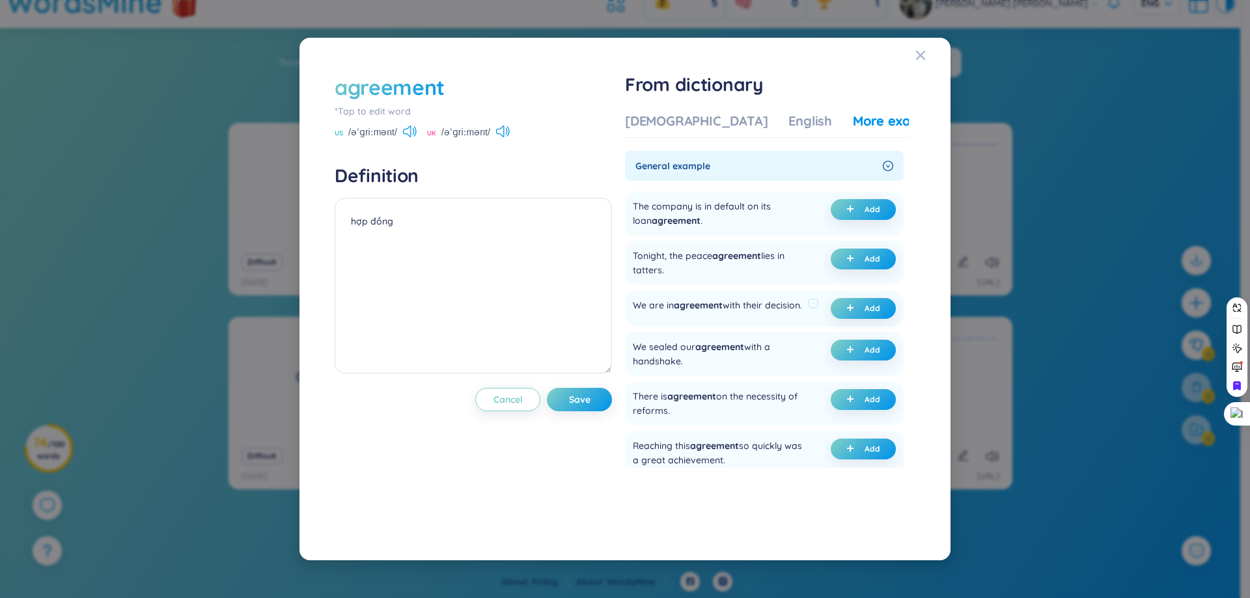
click at [653, 317] on div "We are in agreement with their decision." at bounding box center [717, 308] width 169 height 21
click at [645, 295] on div at bounding box center [645, 295] width 0 height 0
click at [260, 597] on div at bounding box center [130, 598] width 260 height 0
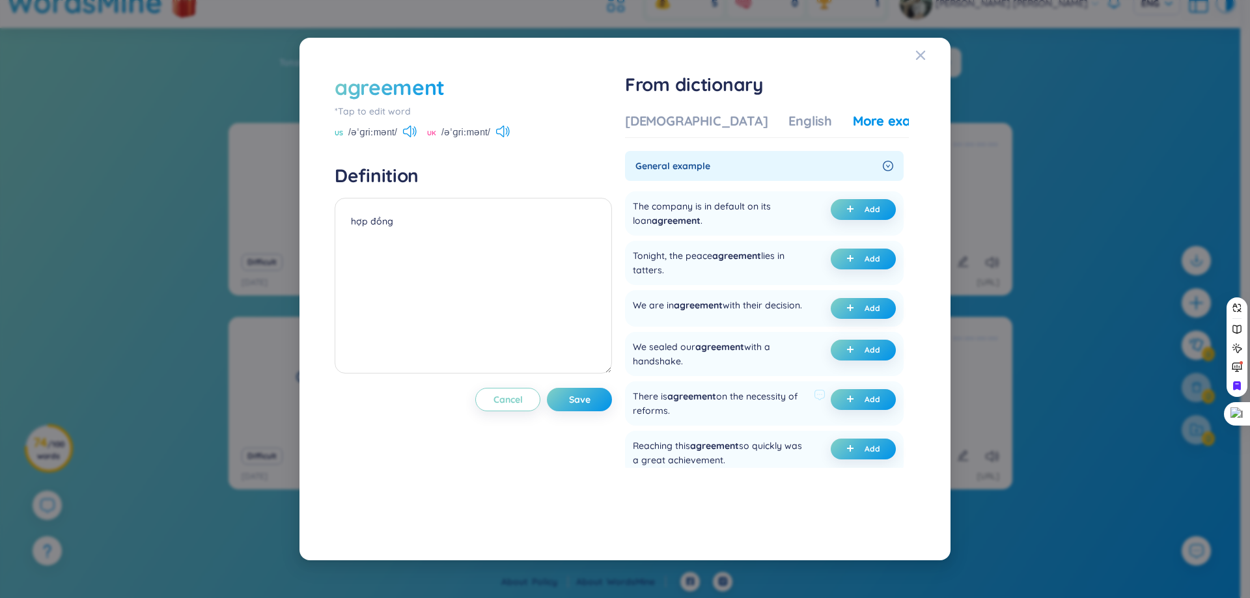
click at [693, 426] on div "There is agreement on the necessity of reforms. Add" at bounding box center [764, 403] width 279 height 44
click at [654, 319] on div "We are in agreement with their decision." at bounding box center [717, 308] width 169 height 21
click at [646, 326] on div at bounding box center [646, 326] width 0 height 0
click at [677, 336] on ul "The company is in default on its loan agreement . Add Tonight, the peace agreem…" at bounding box center [764, 429] width 279 height 487
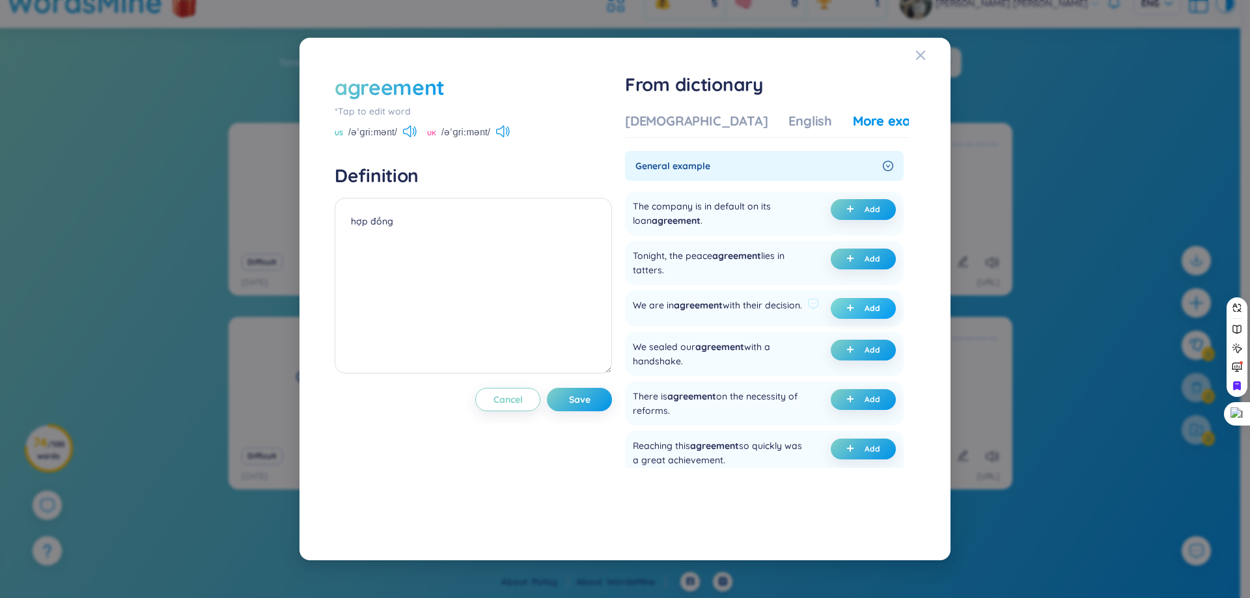
click at [841, 303] on button "Add" at bounding box center [862, 308] width 65 height 21
click at [572, 396] on span "Save" at bounding box center [579, 399] width 21 height 13
type textarea "hợp đồng (undefined) Eg: We are in agreement with their decision."
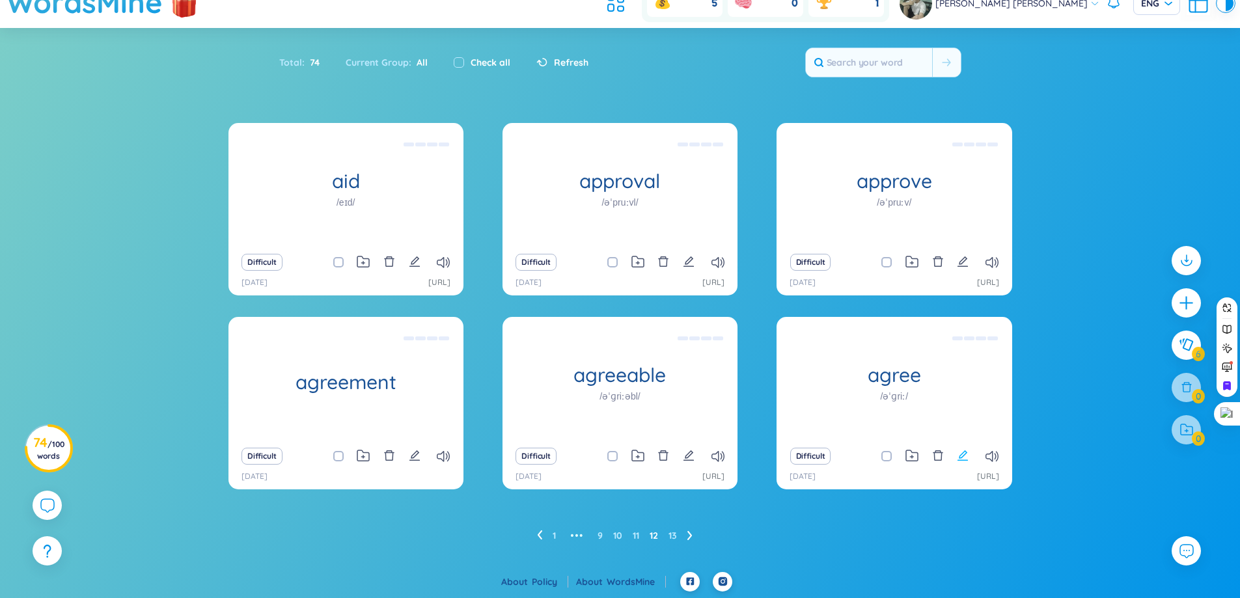
click at [962, 453] on icon "edit" at bounding box center [963, 456] width 12 height 12
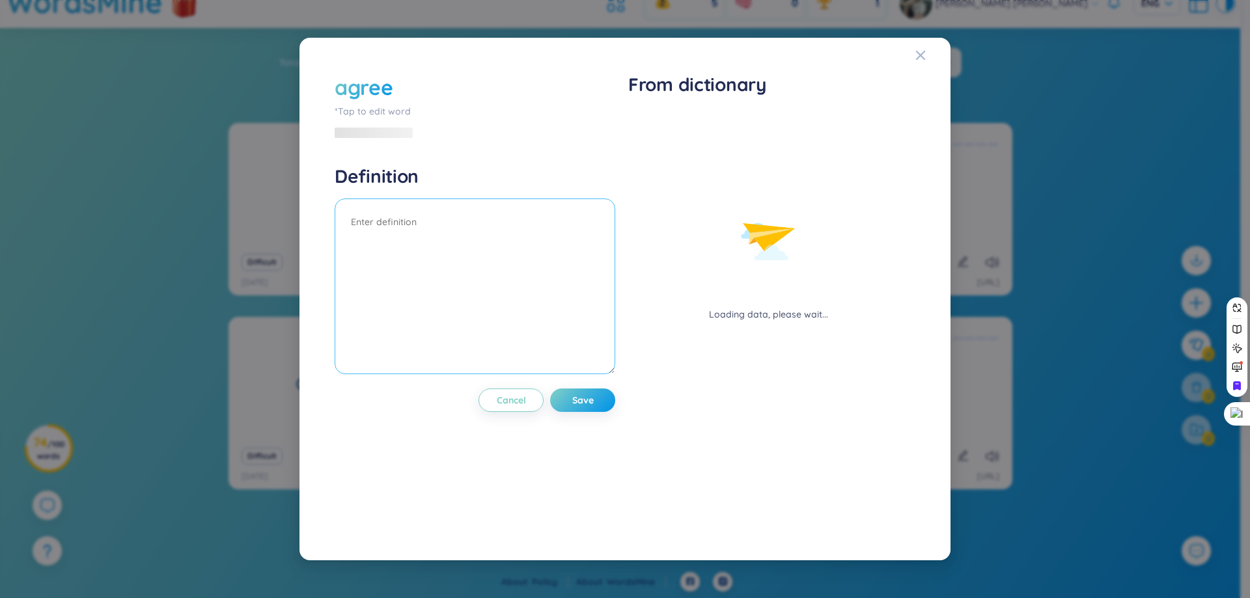
click at [373, 219] on textarea at bounding box center [475, 286] width 280 height 176
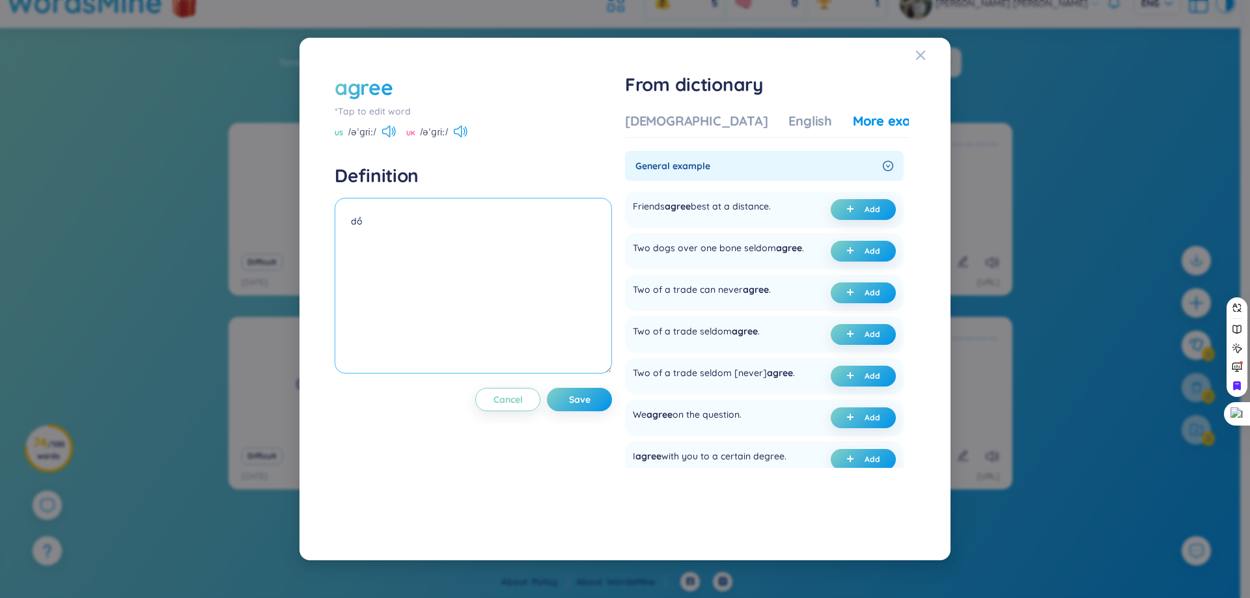
type textarea "d"
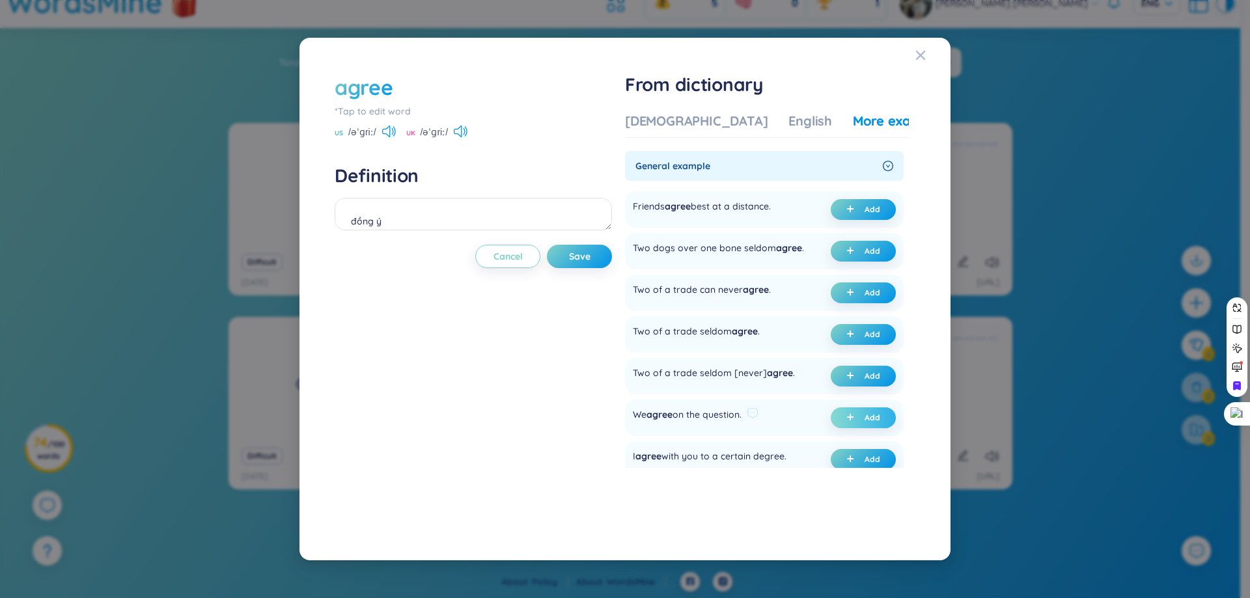
click at [848, 417] on div "We agree on the question. Add" at bounding box center [764, 418] width 279 height 36
click at [849, 417] on icon "plus" at bounding box center [850, 417] width 7 height 1
click at [571, 245] on button "Save" at bounding box center [579, 256] width 65 height 23
type textarea "đồng ý (undefined) Eg: We agree on the question."
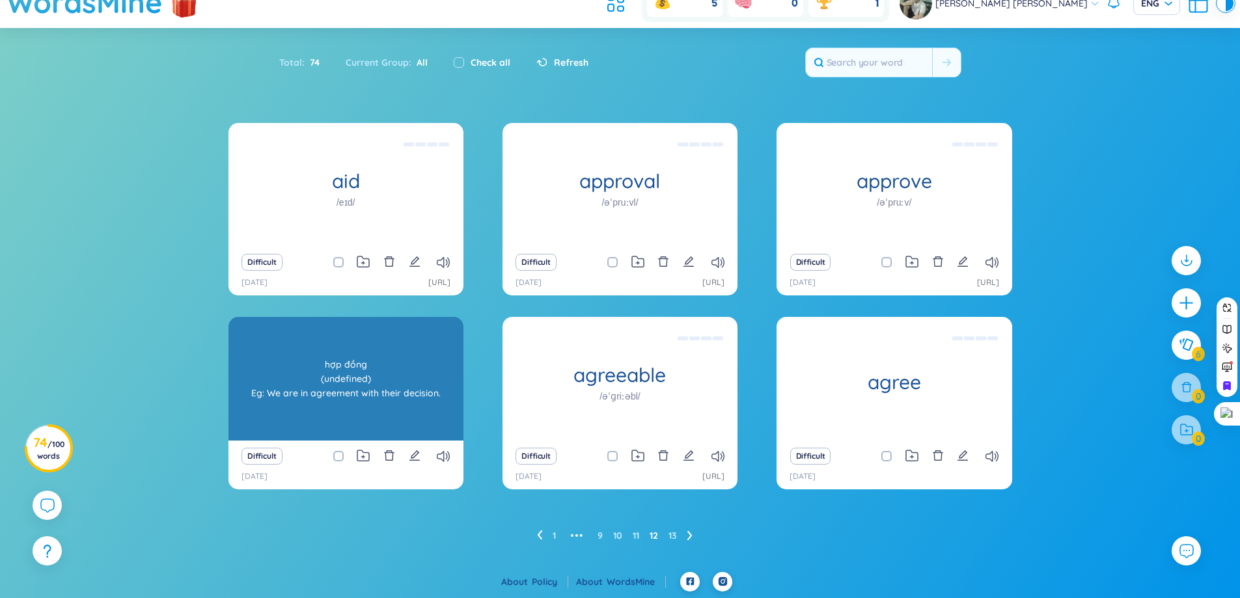
click at [407, 391] on div "hợp đồng (undefined) Eg: We are in agreement with their decision." at bounding box center [346, 378] width 222 height 117
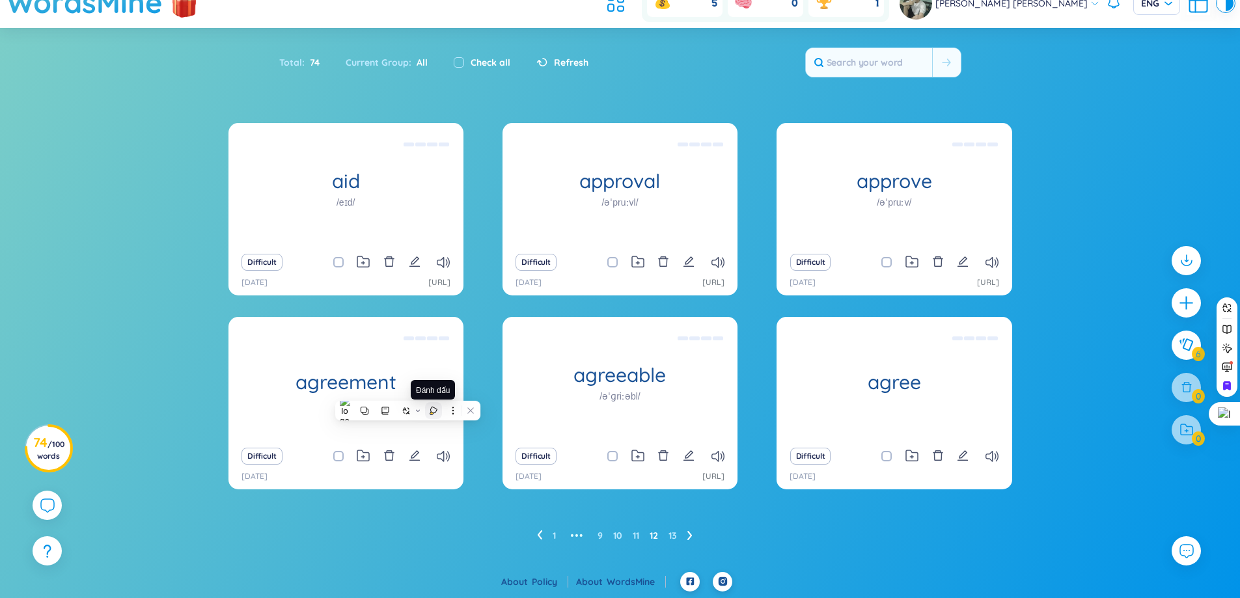
click at [430, 403] on button at bounding box center [433, 410] width 17 height 17
click at [667, 538] on ul "1 ••• 9 10 11 12 13" at bounding box center [620, 535] width 166 height 21
click at [670, 538] on link "13" at bounding box center [672, 536] width 8 height 20
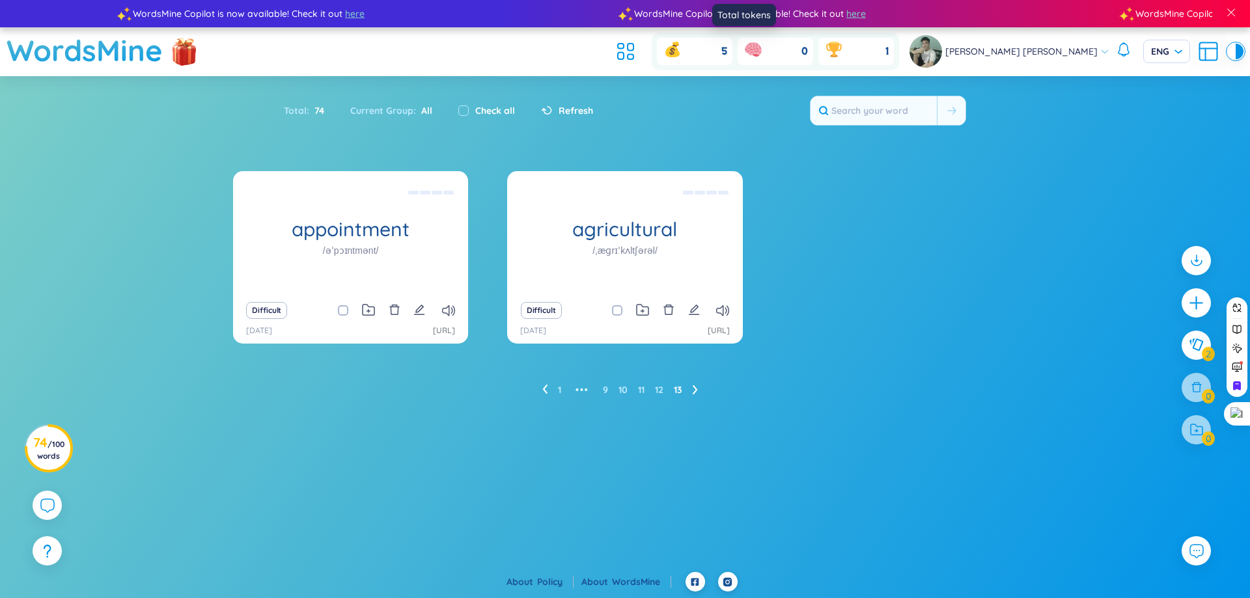
click at [679, 44] on icon at bounding box center [675, 44] width 7 height 5
